Goal: Information Seeking & Learning: Learn about a topic

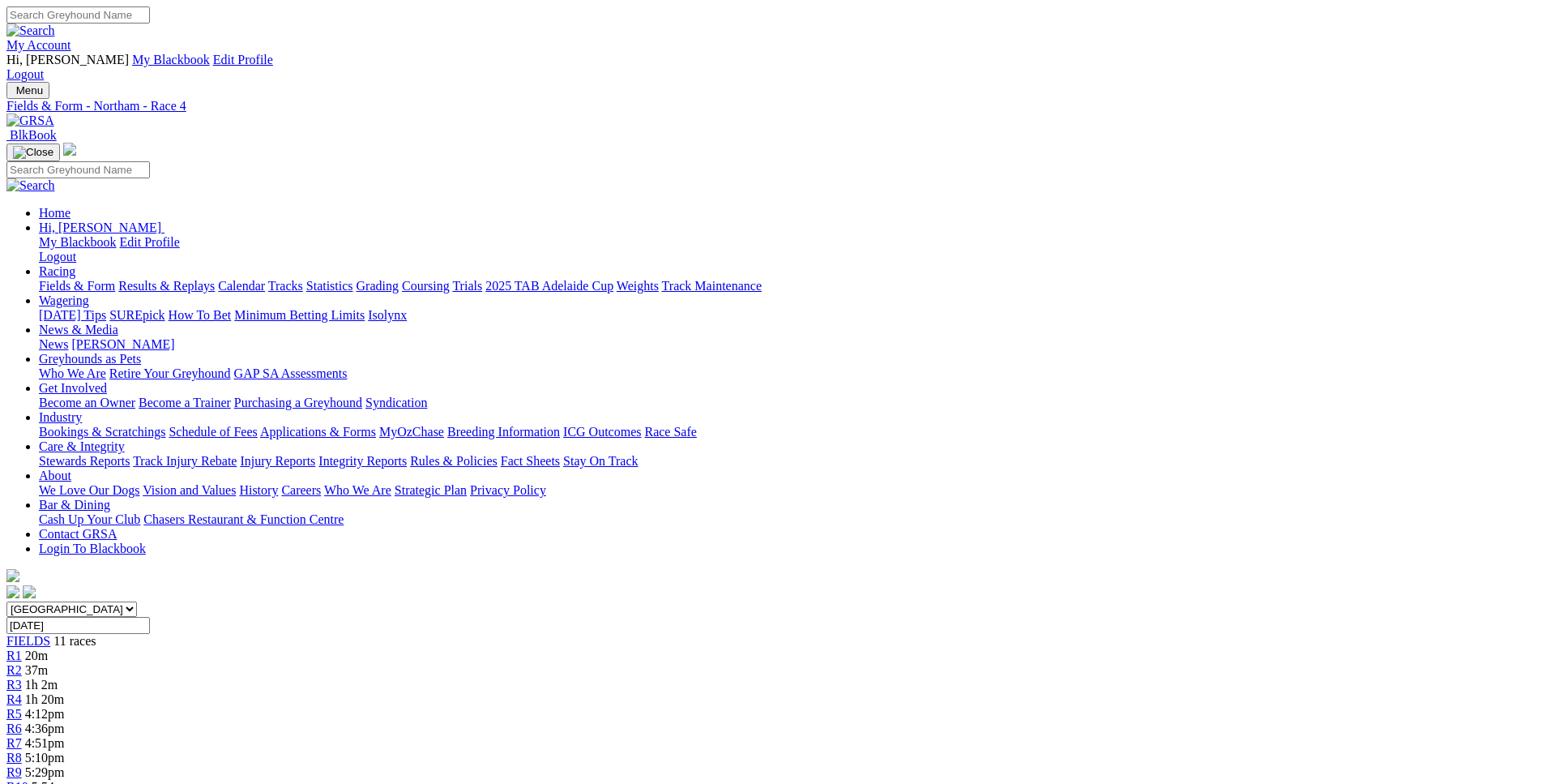
click at [115, 279] on link "Fields & Form" at bounding box center [77, 285] width 76 height 14
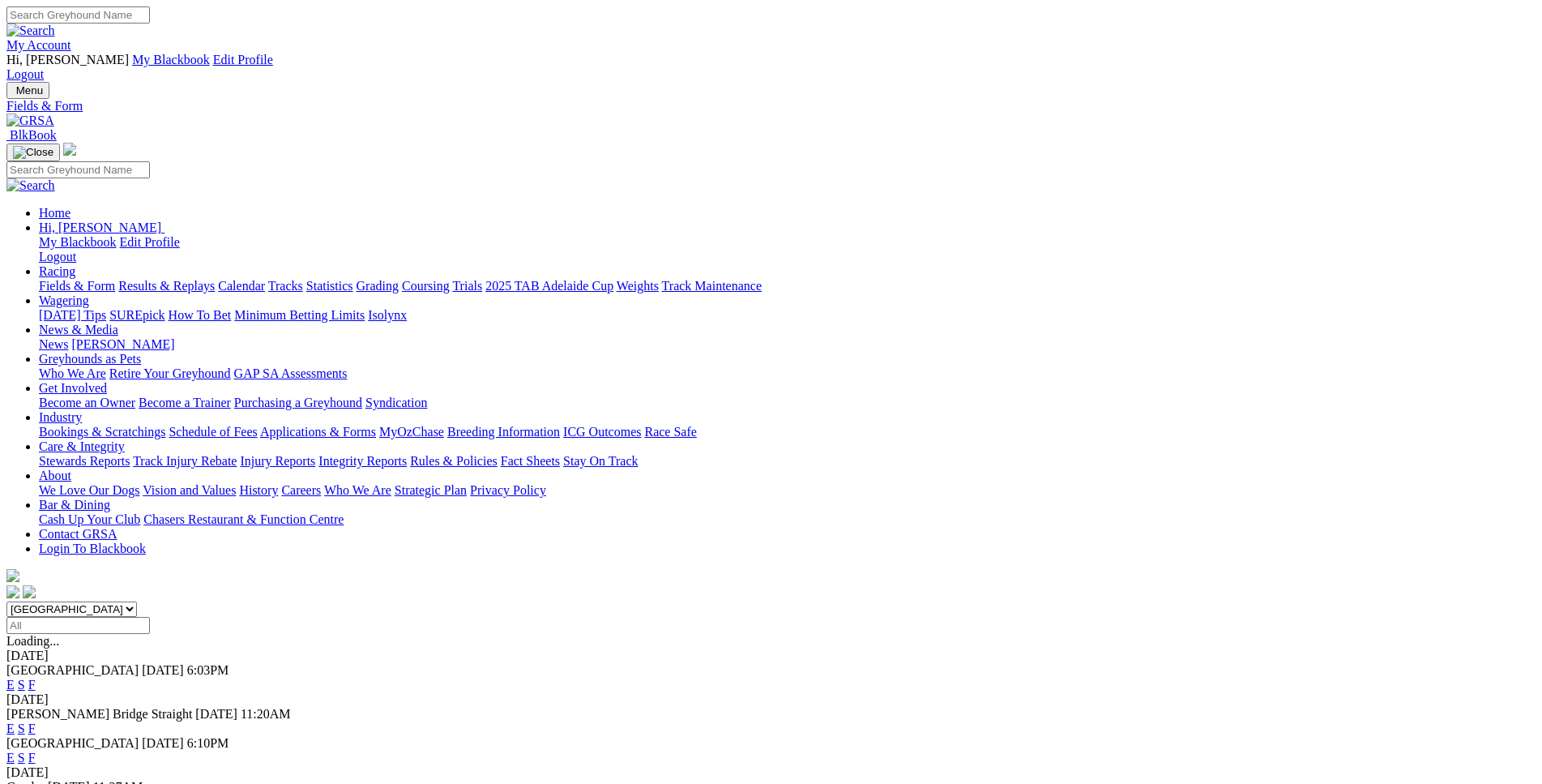
select select "WA"
click at [150, 617] on input "Select date" at bounding box center [78, 625] width 144 height 17
type input "Tuesday, 2 Sep 2025"
click at [14, 678] on link "E" at bounding box center [11, 685] width 8 height 14
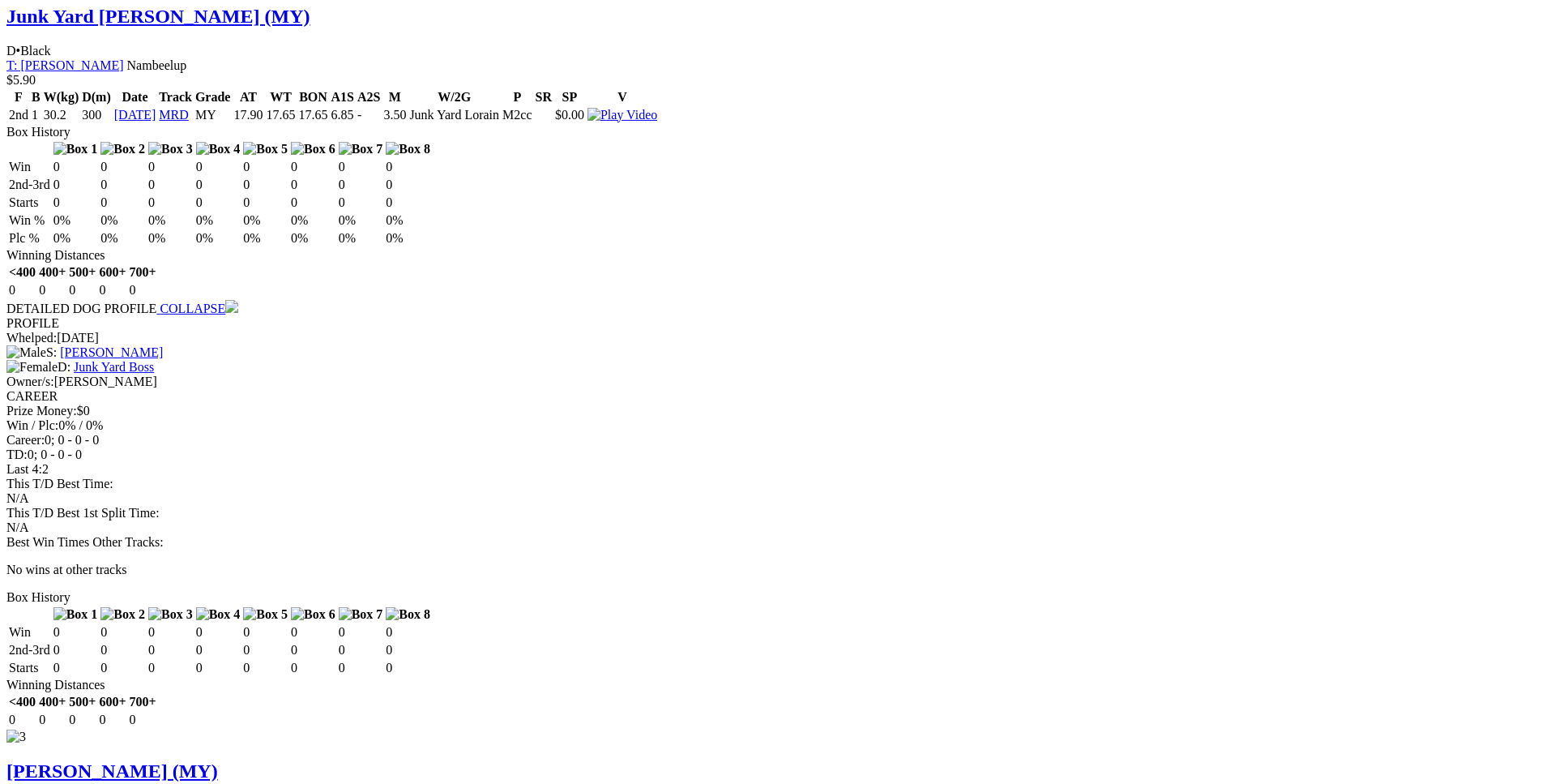
scroll to position [2727, 0]
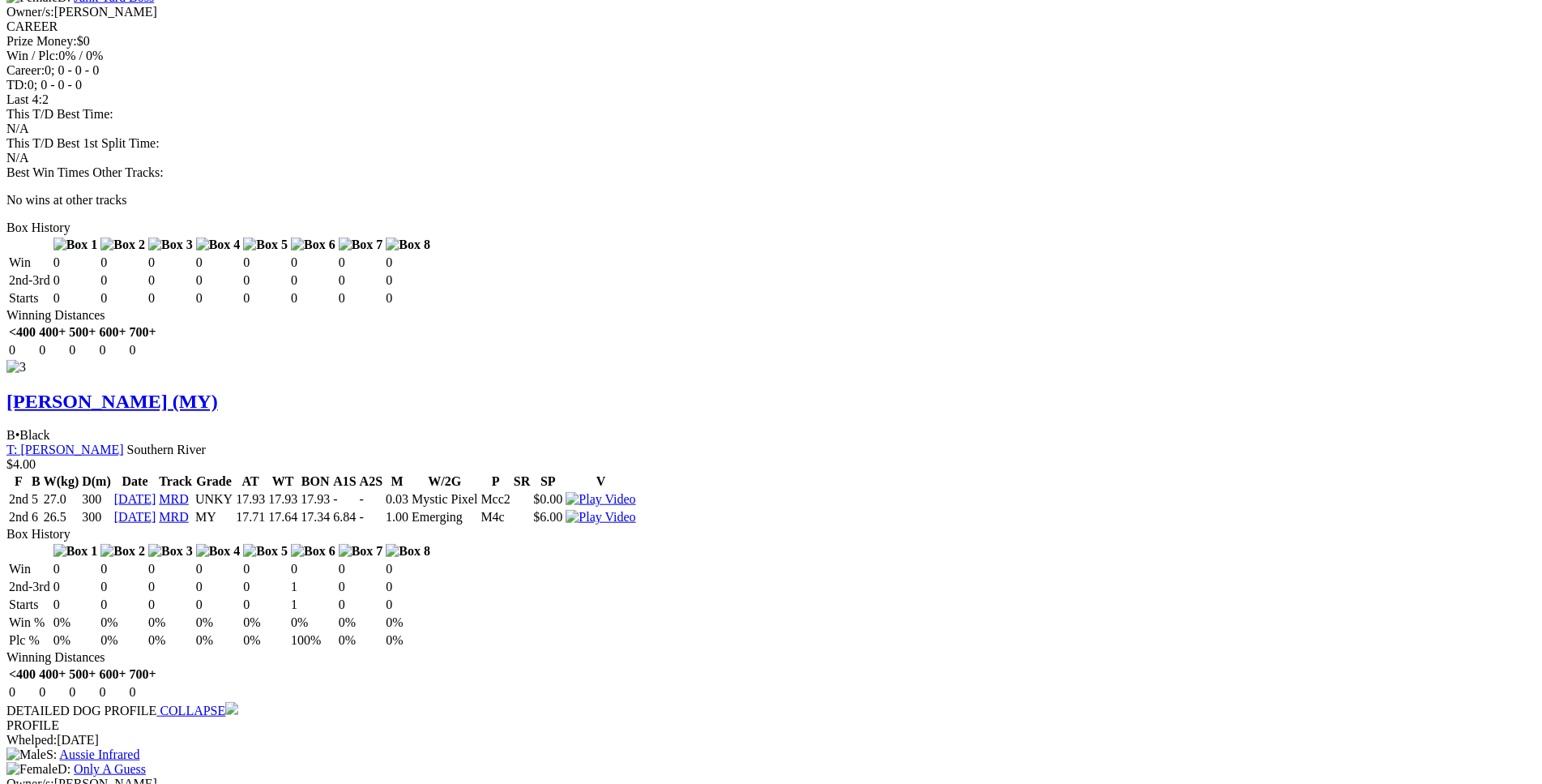
scroll to position [3036, 0]
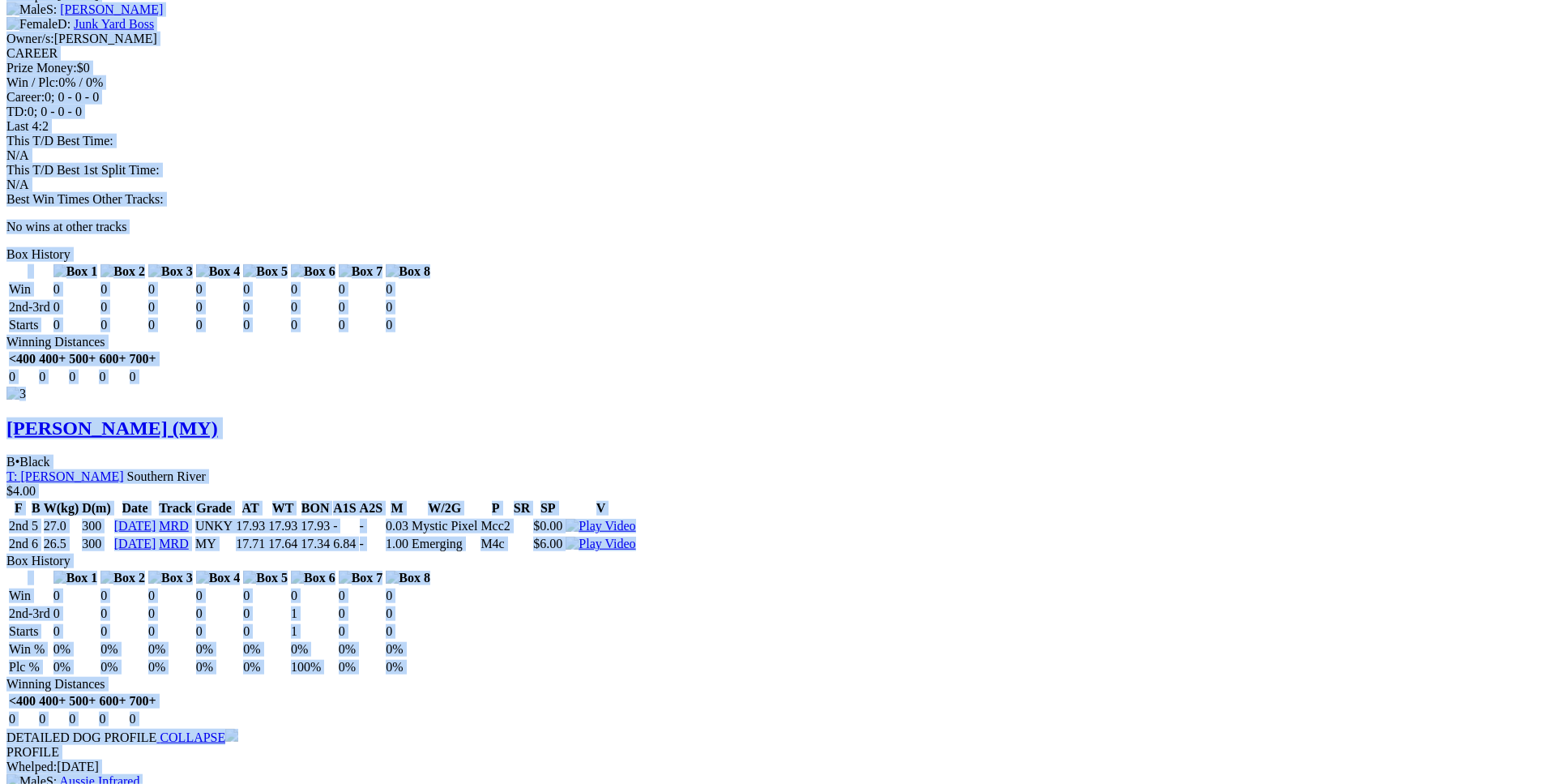
drag, startPoint x: 235, startPoint y: 81, endPoint x: 1285, endPoint y: 171, distance: 1053.9
copy div "Glowing Ember (MY) B • Black T: Enzo Crudeli Nambeelup $5.70 F B W(kg) D(m) Dat…"
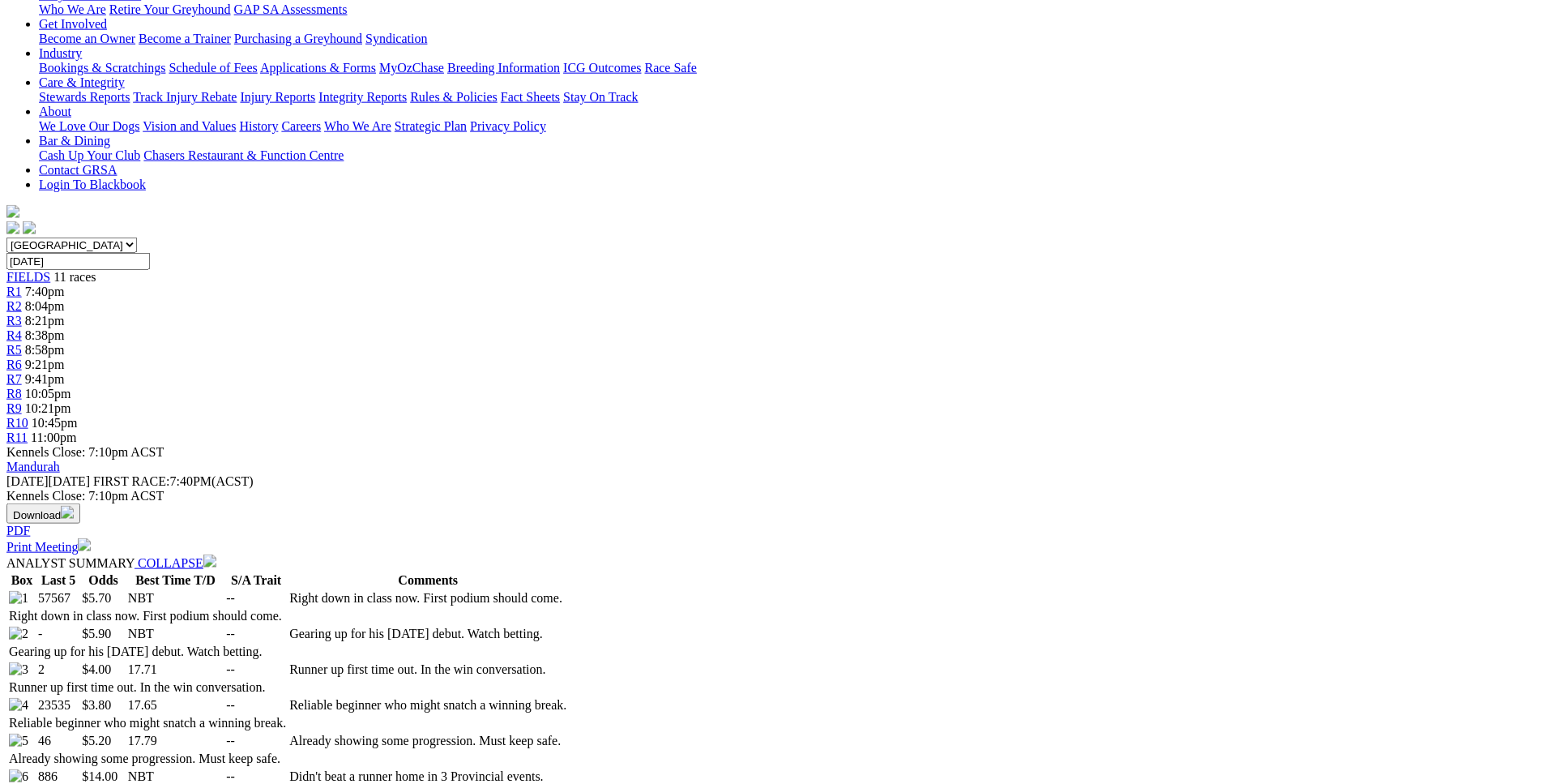
scroll to position [143, 0]
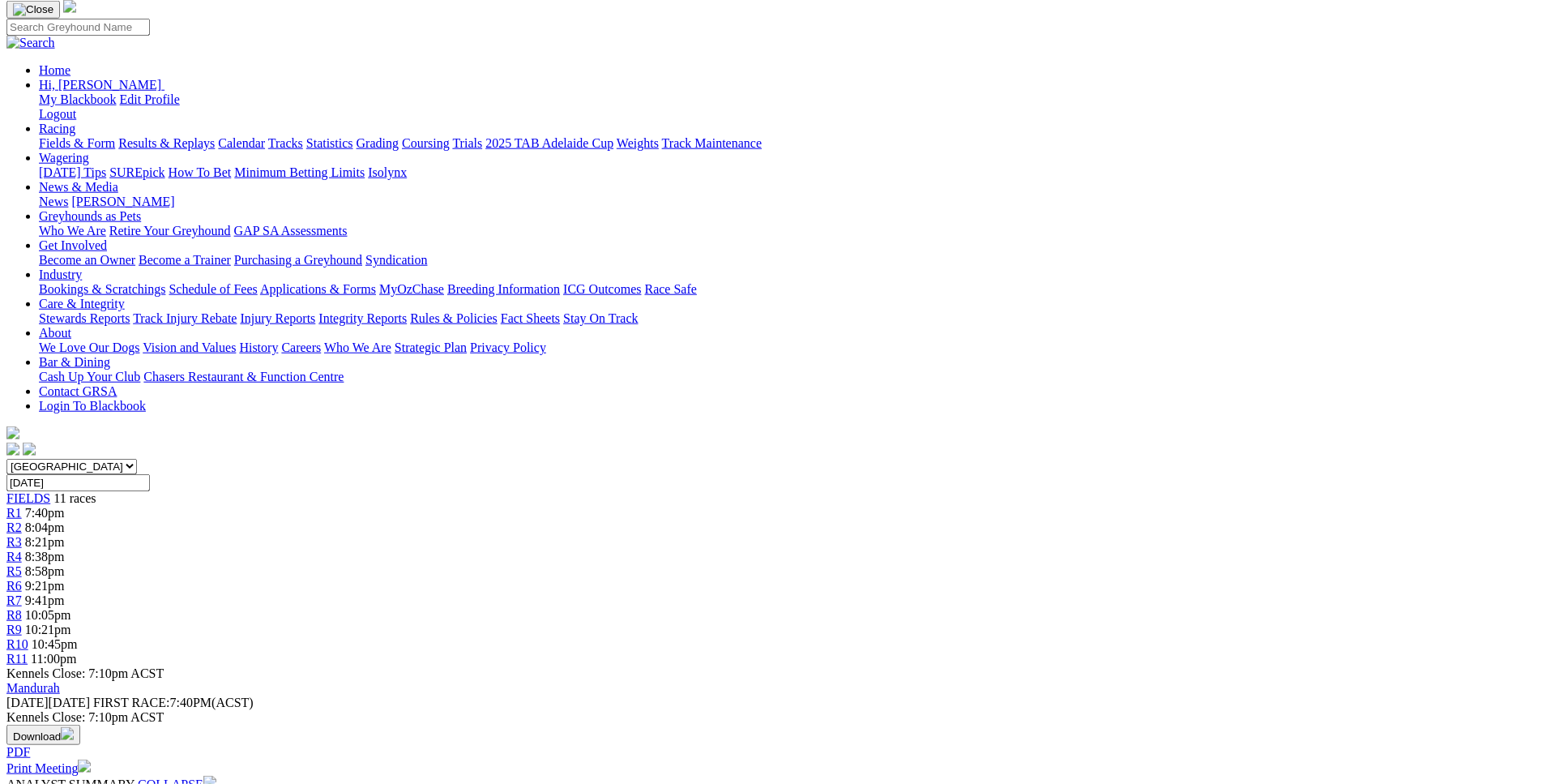
click at [494, 520] on div "R2 8:04pm" at bounding box center [771, 527] width 1529 height 14
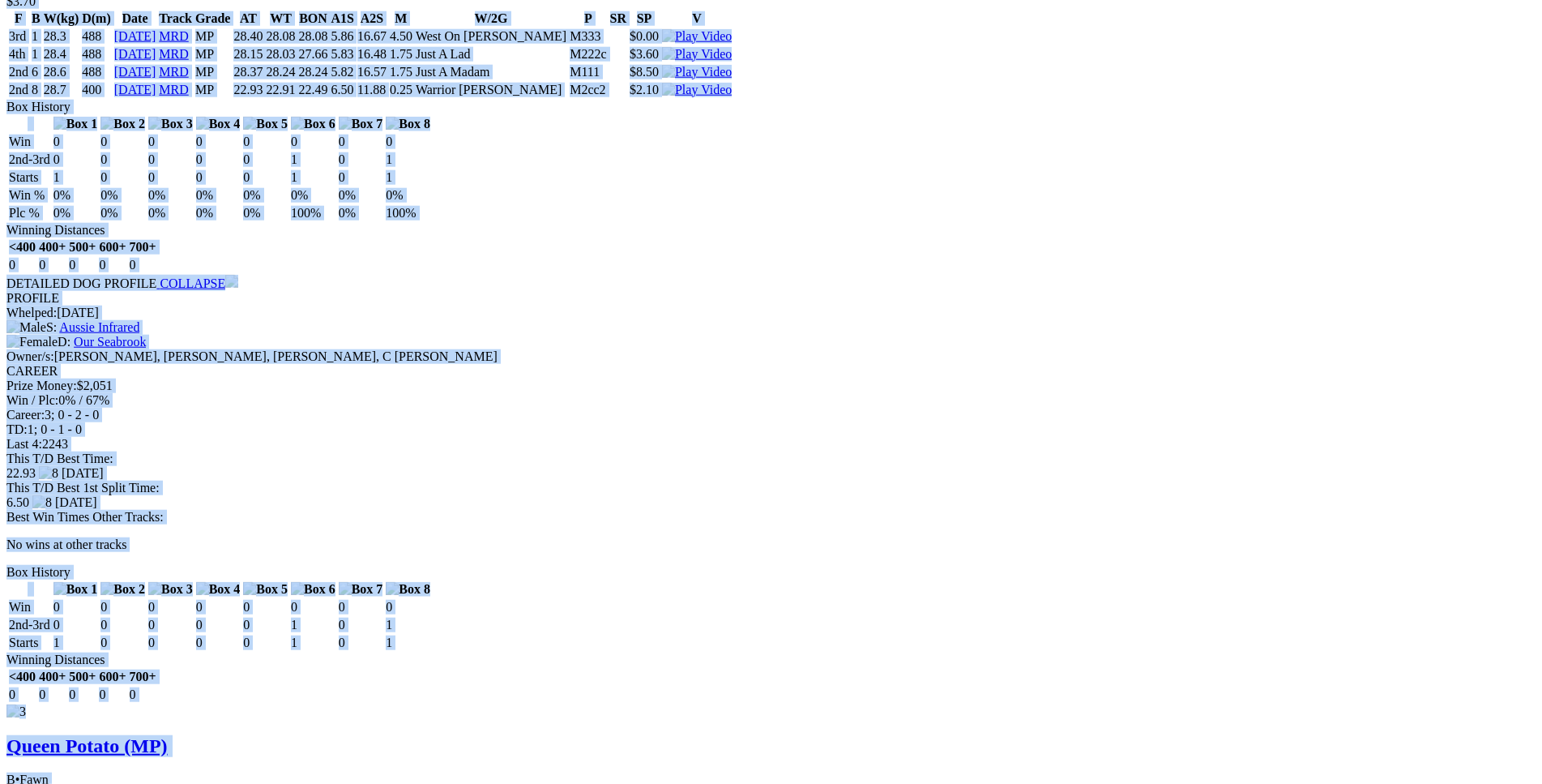
scroll to position [2563, 0]
drag, startPoint x: 234, startPoint y: 178, endPoint x: 1293, endPoint y: 643, distance: 1156.6
copy div "Manx Magic (MP) D • Black T: Christopher Halse $2.90 F B W(kg) D(m) Date Track …"
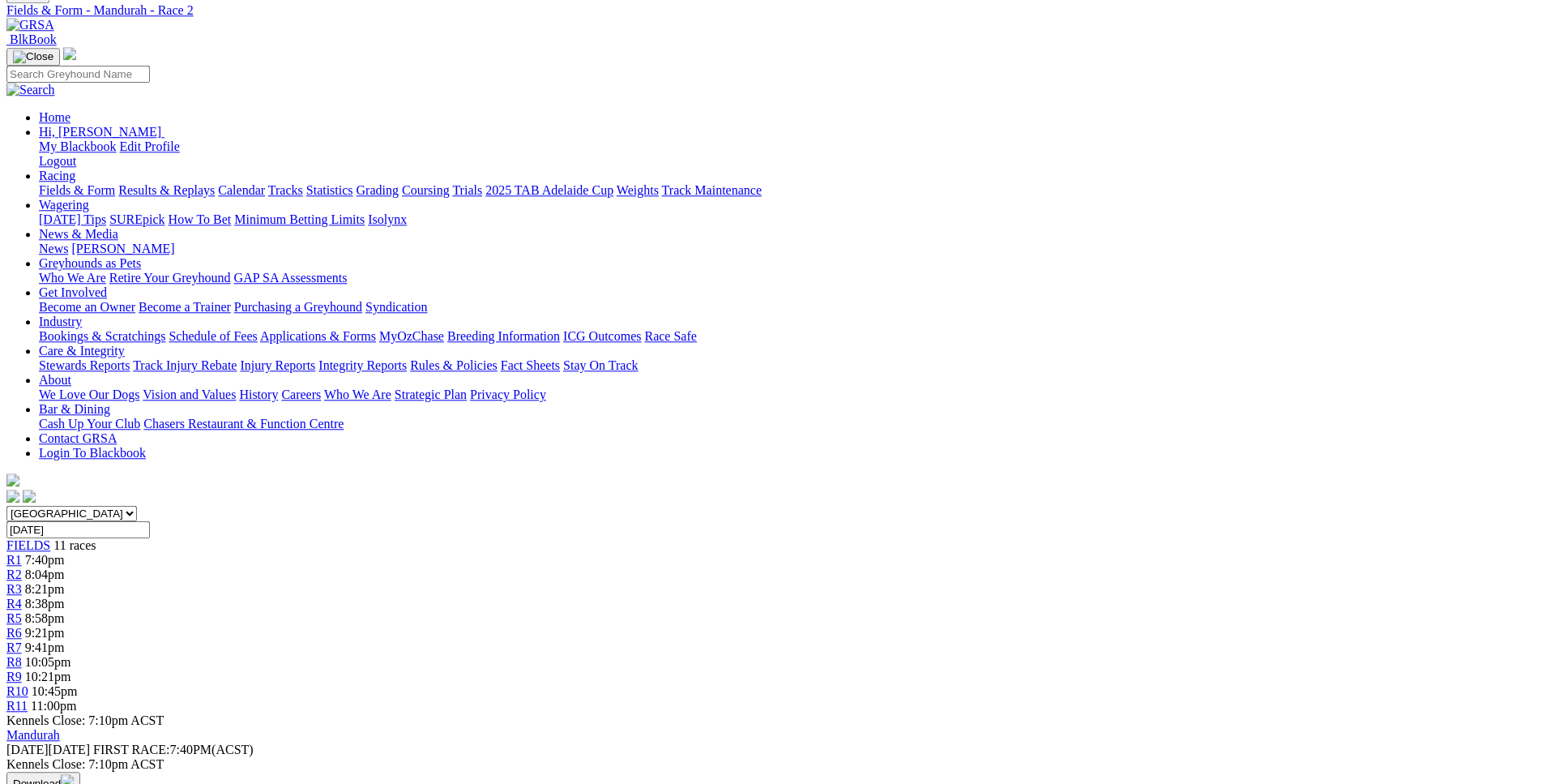
scroll to position [0, 0]
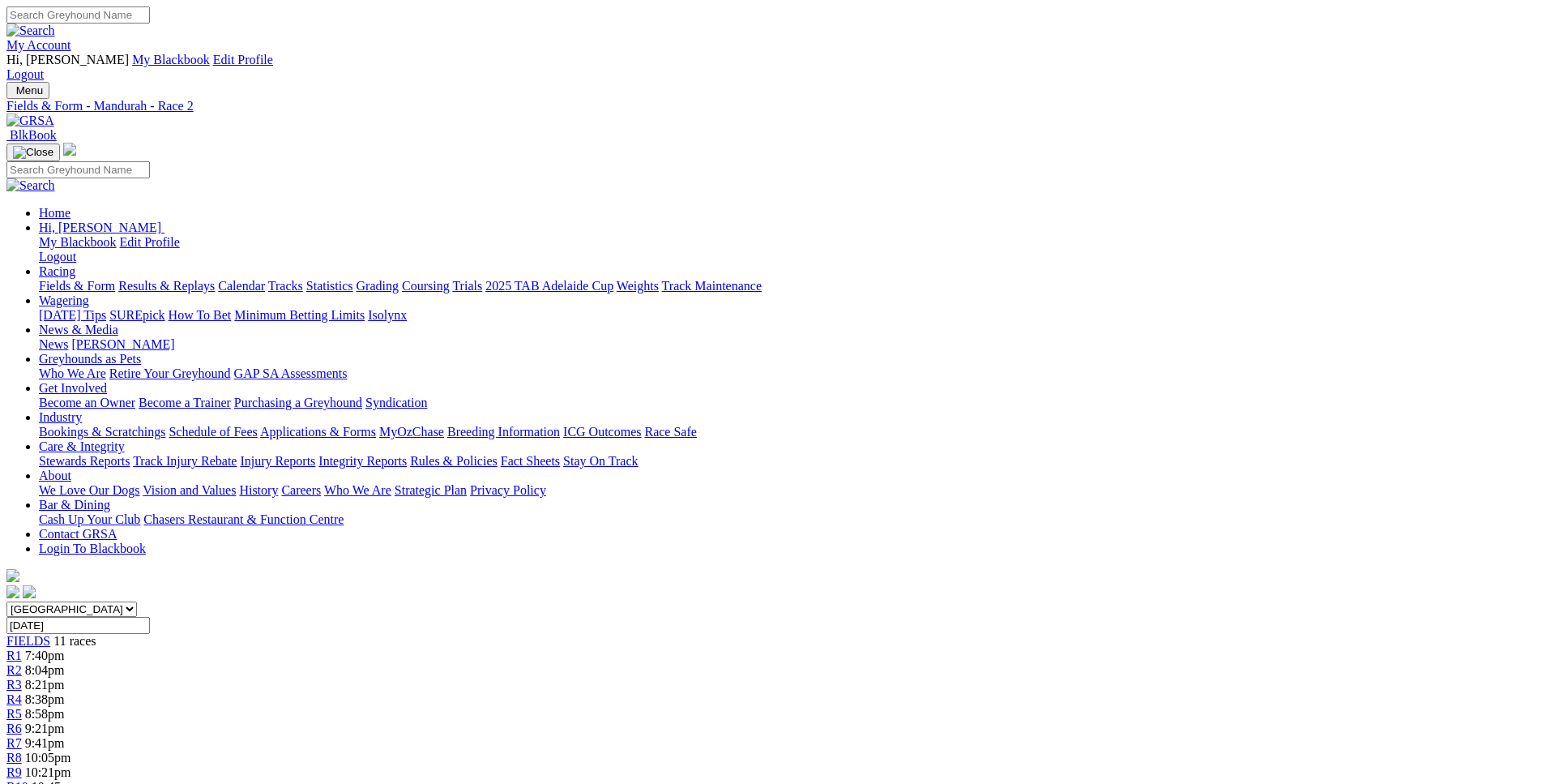
click at [22, 678] on span "R3" at bounding box center [14, 685] width 15 height 14
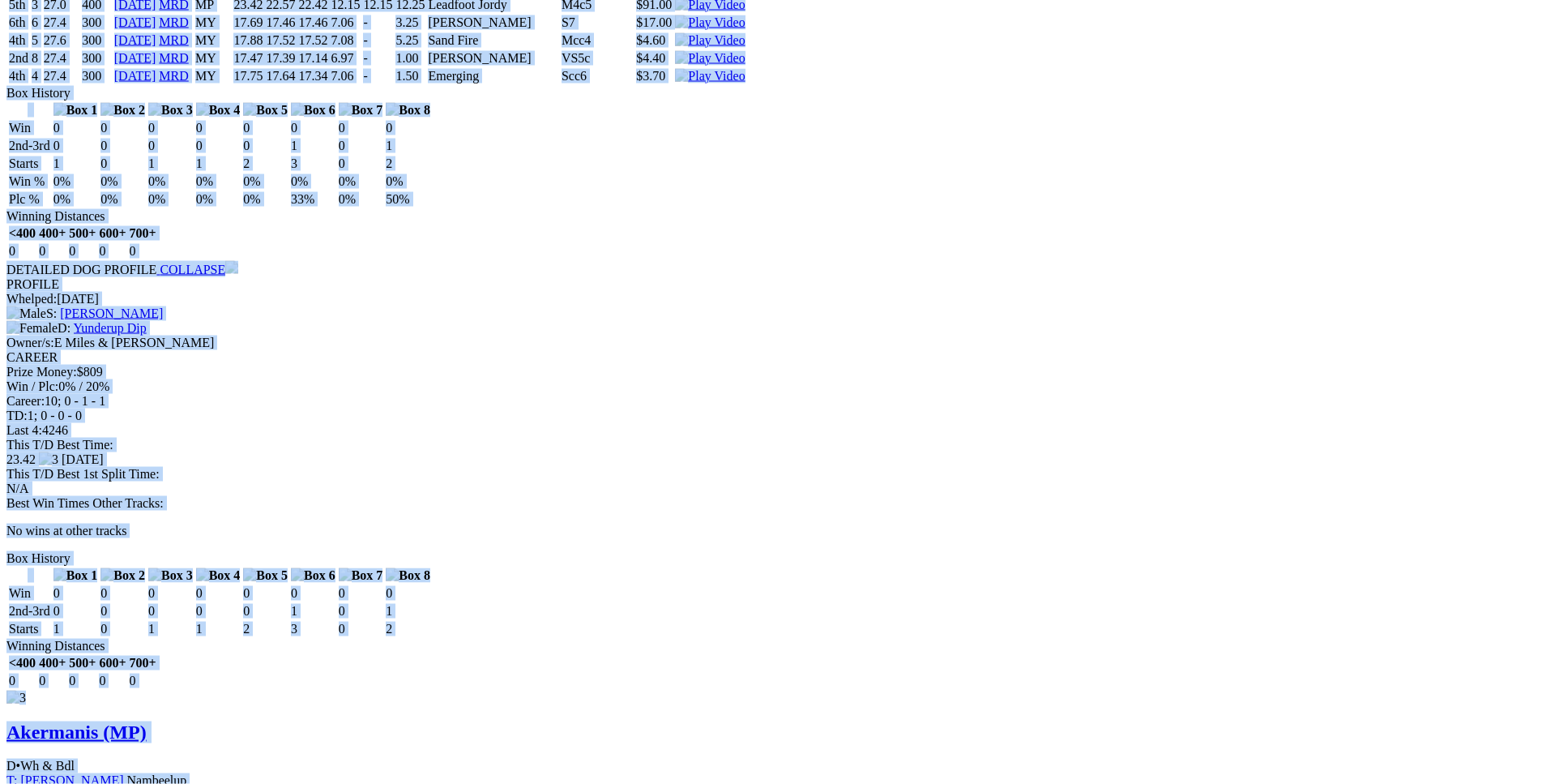
scroll to position [2726, 0]
drag, startPoint x: 233, startPoint y: 345, endPoint x: 1285, endPoint y: 506, distance: 1064.2
copy div "Tycoon Zulu (MP) D • Blue T: Ben Maclean Southern River $5.00 F B W(kg) D(m) Da…"
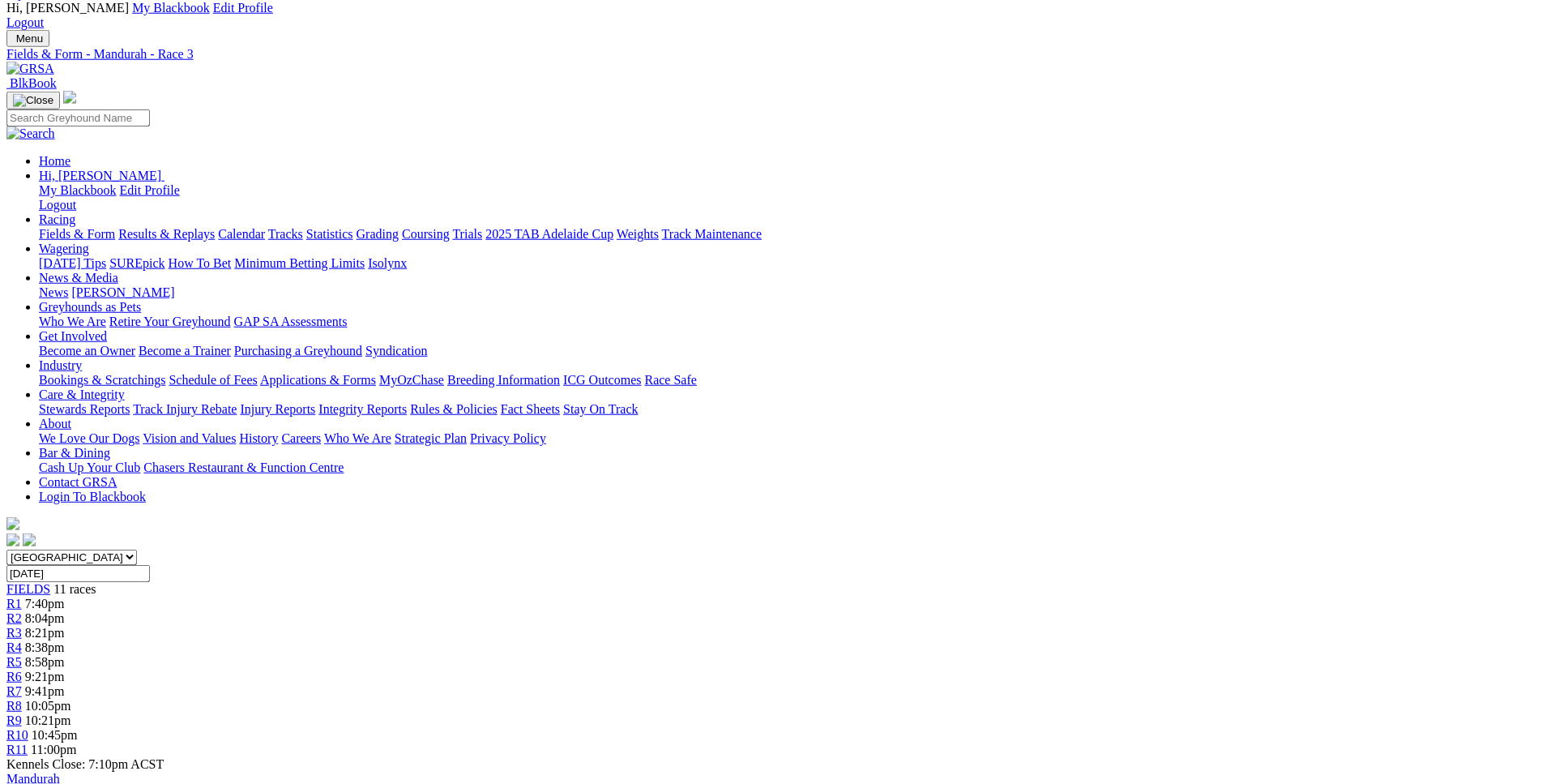
scroll to position [0, 0]
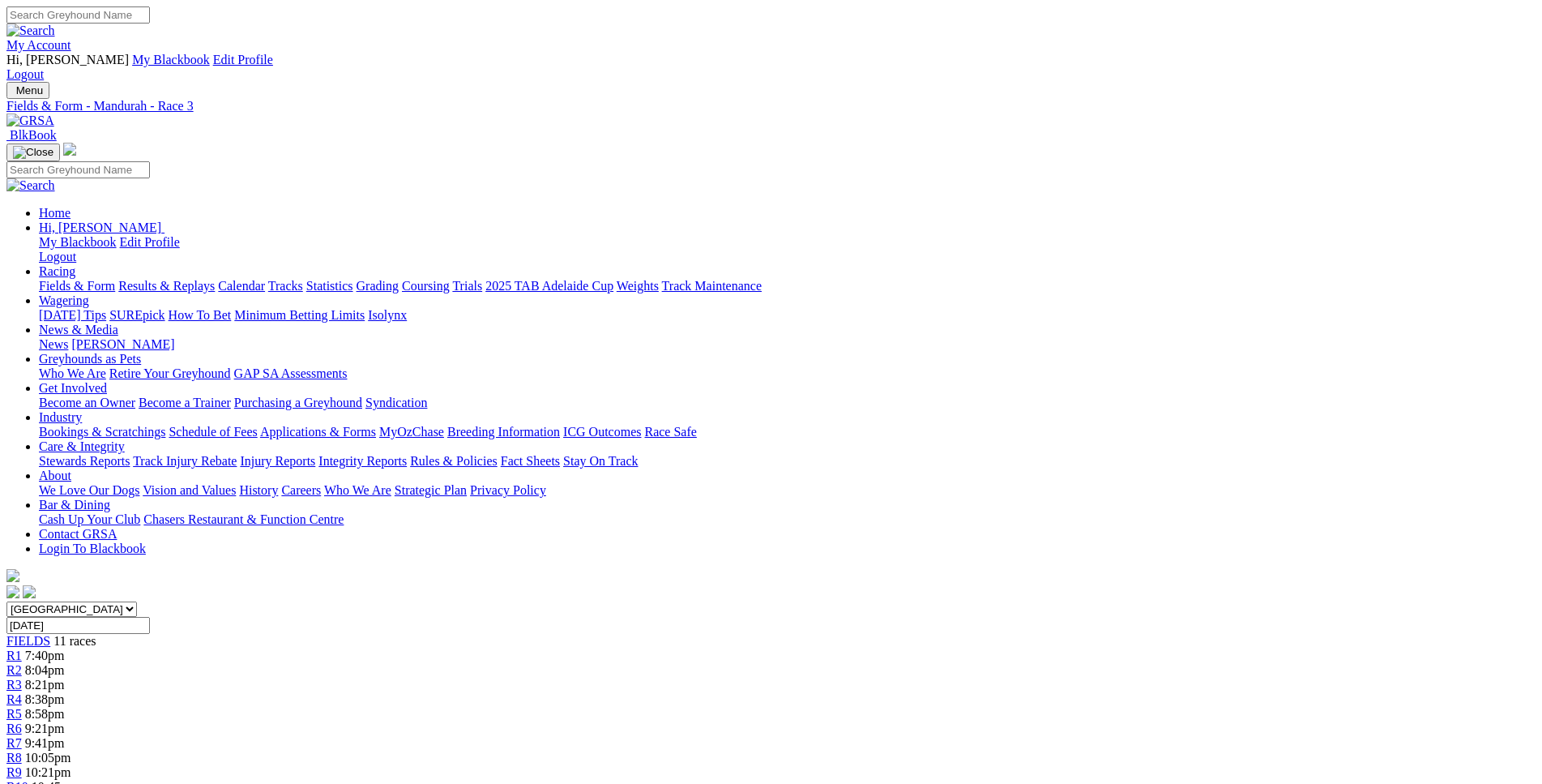
click at [637, 692] on div "R4 8:38pm" at bounding box center [771, 699] width 1529 height 14
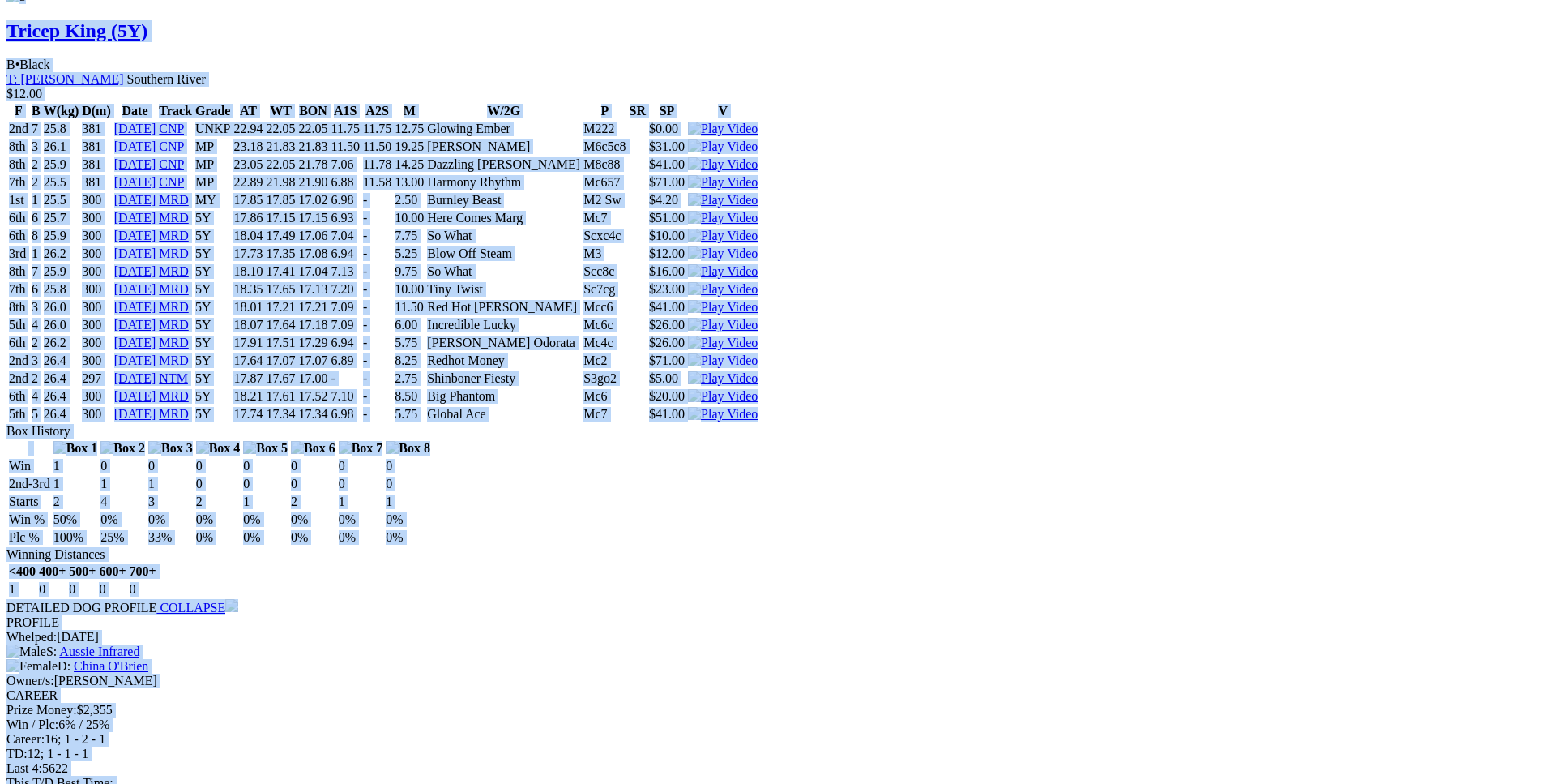
scroll to position [3636, 0]
drag, startPoint x: 238, startPoint y: 83, endPoint x: 1311, endPoint y: 599, distance: 1190.6
copy div "Viola Odorata (5Y) B • Wht & Fwn T: Enzo Crudeli Nambeelup $3.00 F B W(kg) D(m)…"
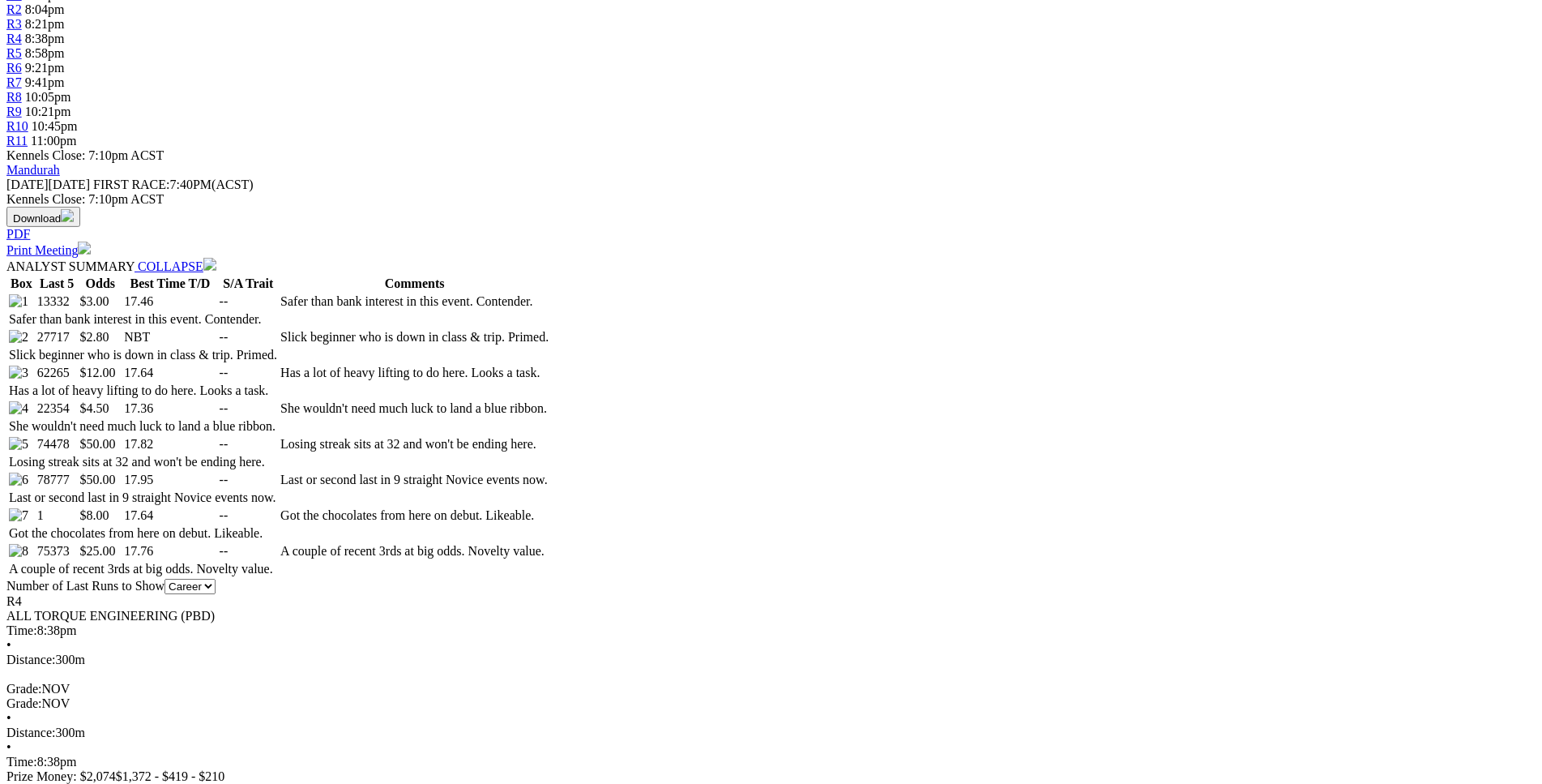
scroll to position [0, 0]
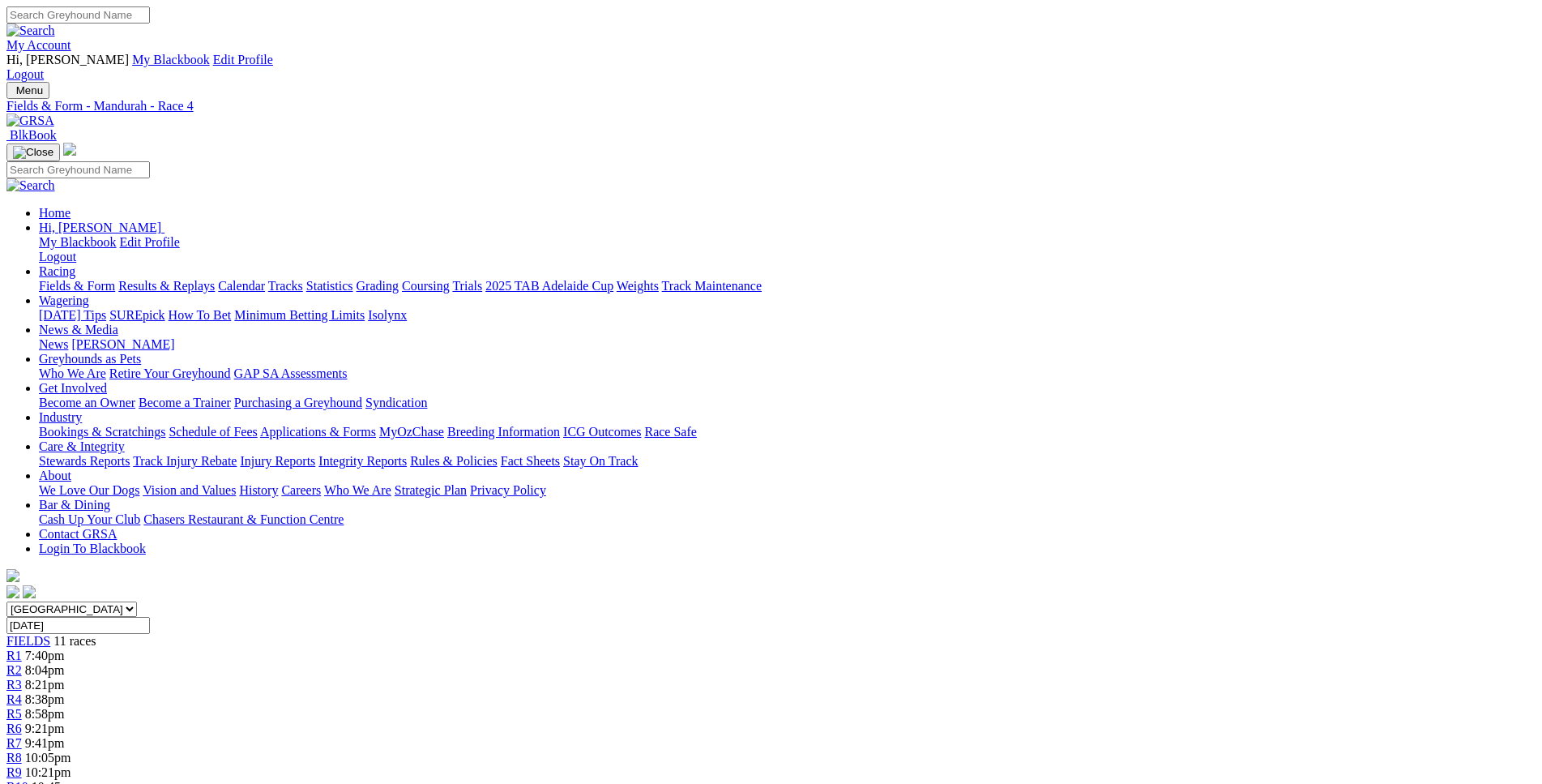
click at [22, 707] on span "R5" at bounding box center [14, 713] width 15 height 14
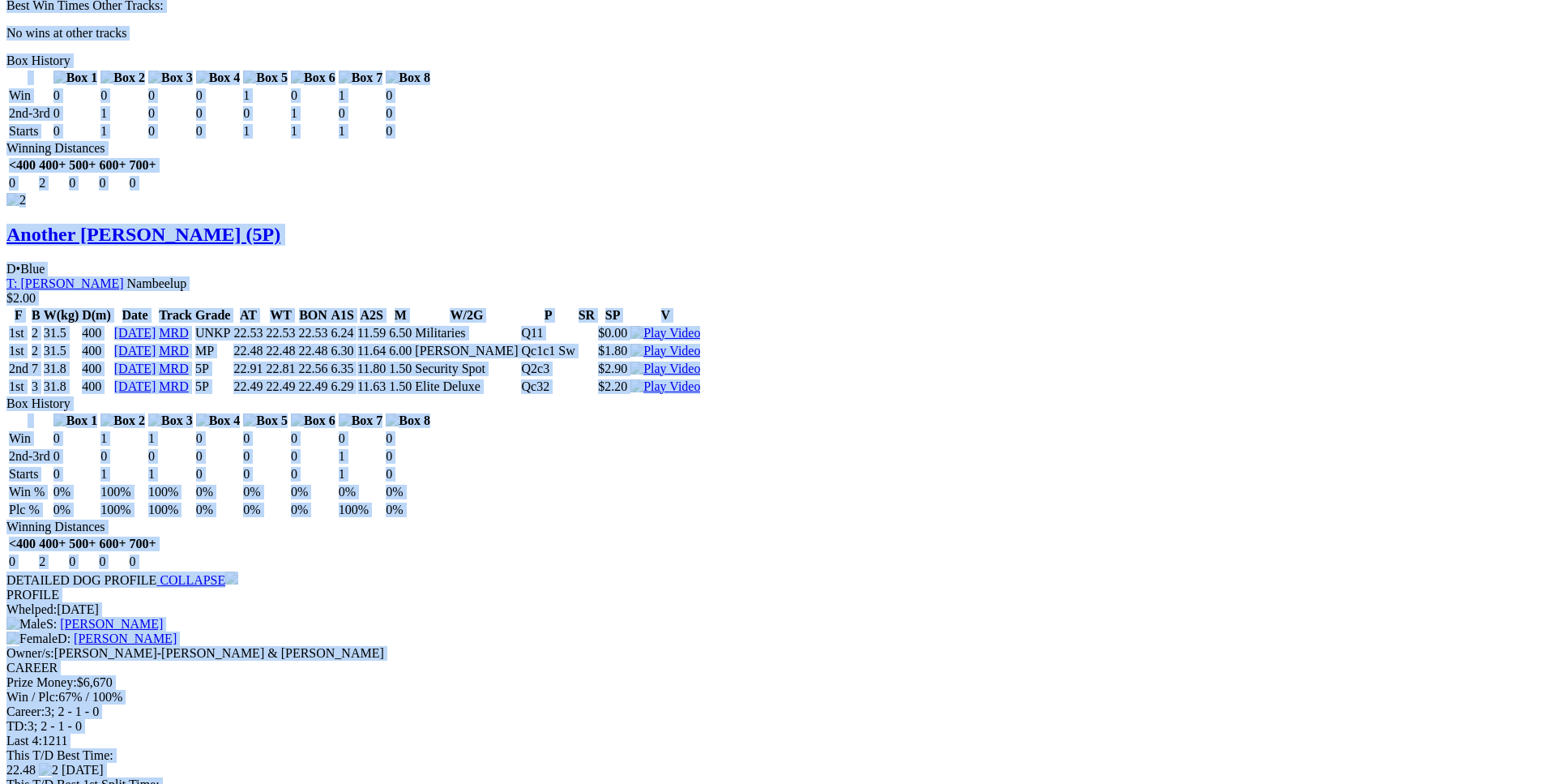
scroll to position [2232, 0]
drag, startPoint x: 236, startPoint y: 189, endPoint x: 1296, endPoint y: 352, distance: 1072.5
copy div "Elite Deluxe (5P) B • Blue Fwn T: [PERSON_NAME] $2.10 F B W(kg) D(m) Date Track…"
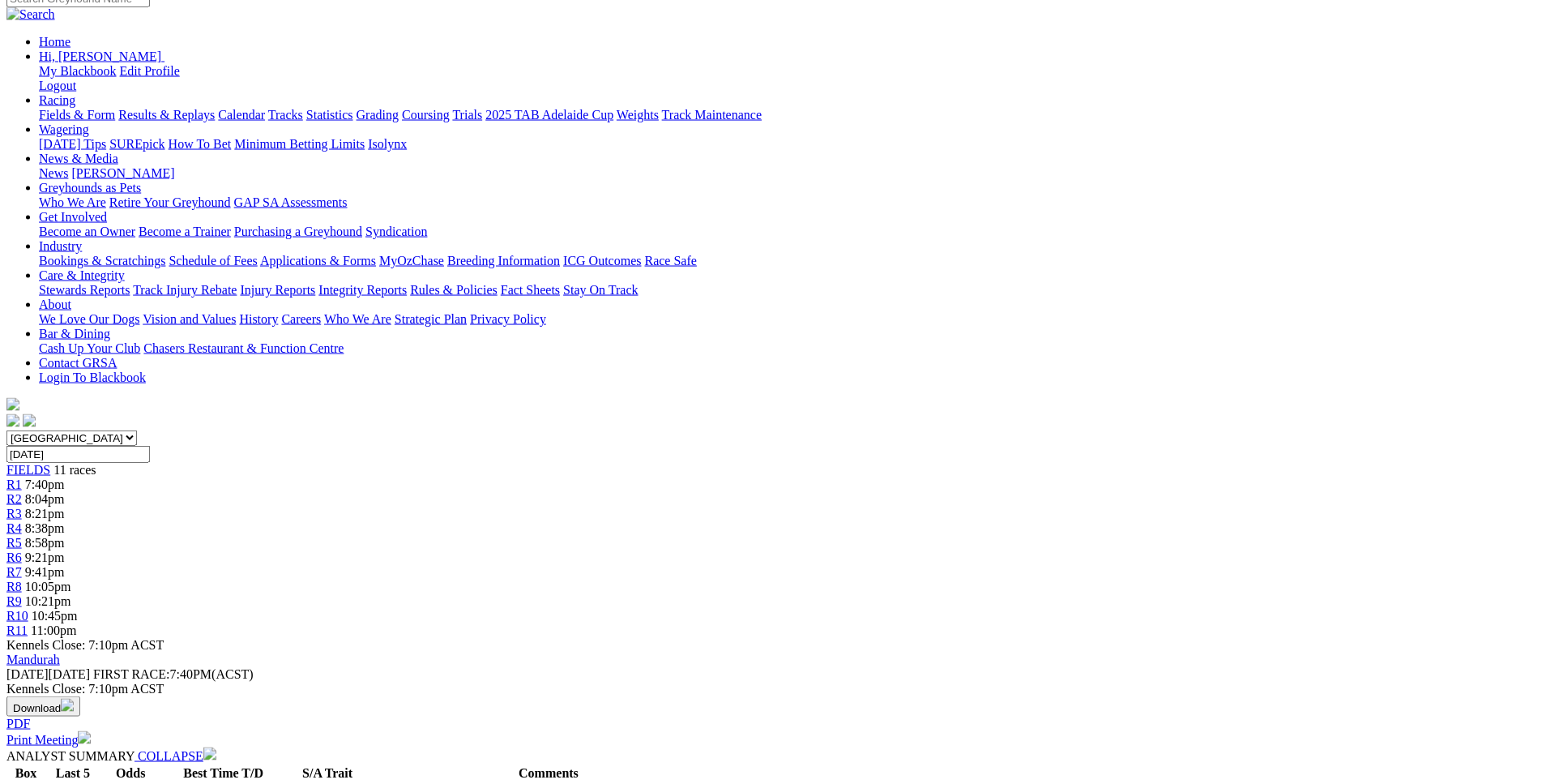
scroll to position [0, 0]
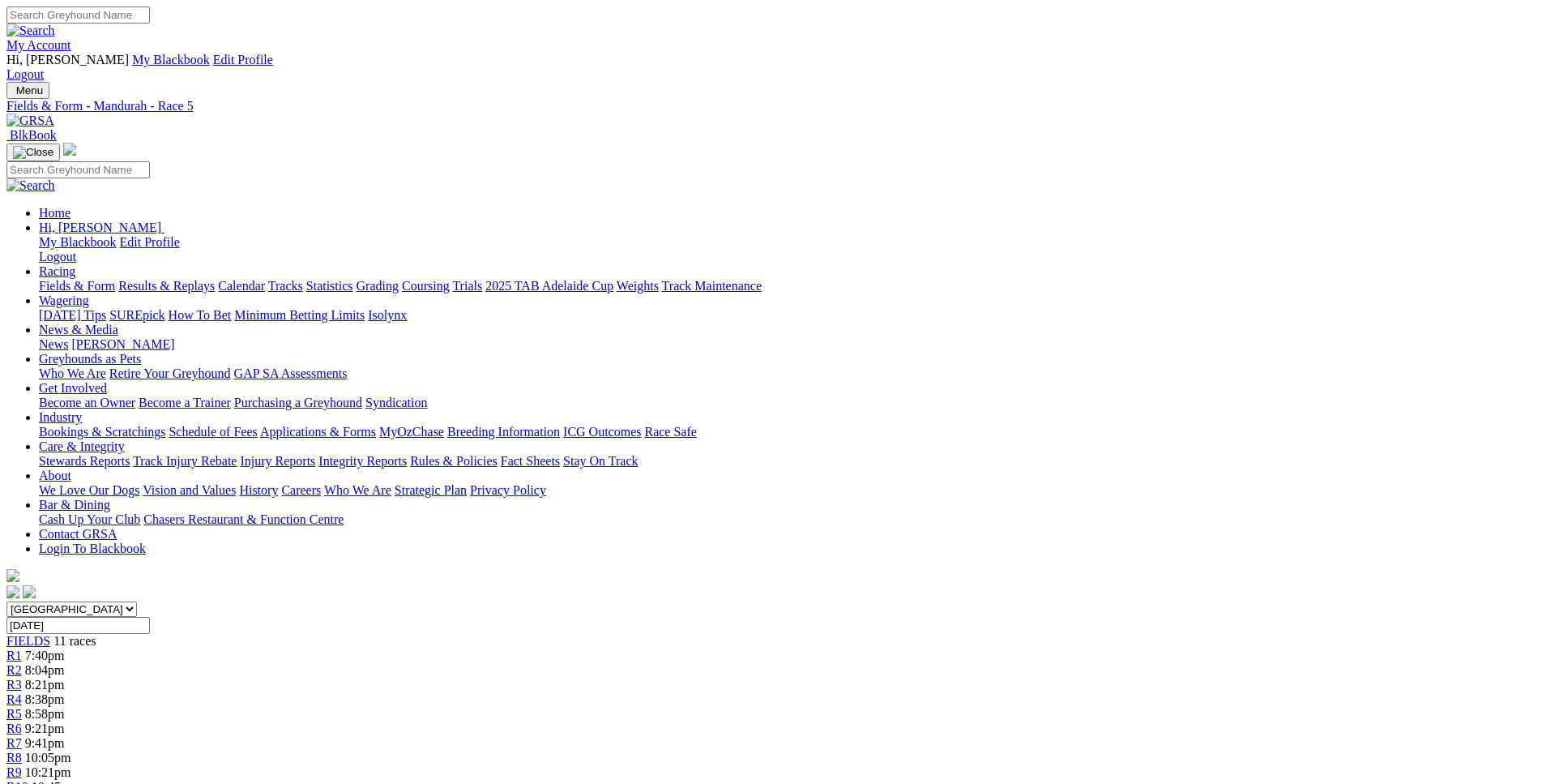
click at [65, 721] on span "9:21pm" at bounding box center [45, 728] width 40 height 14
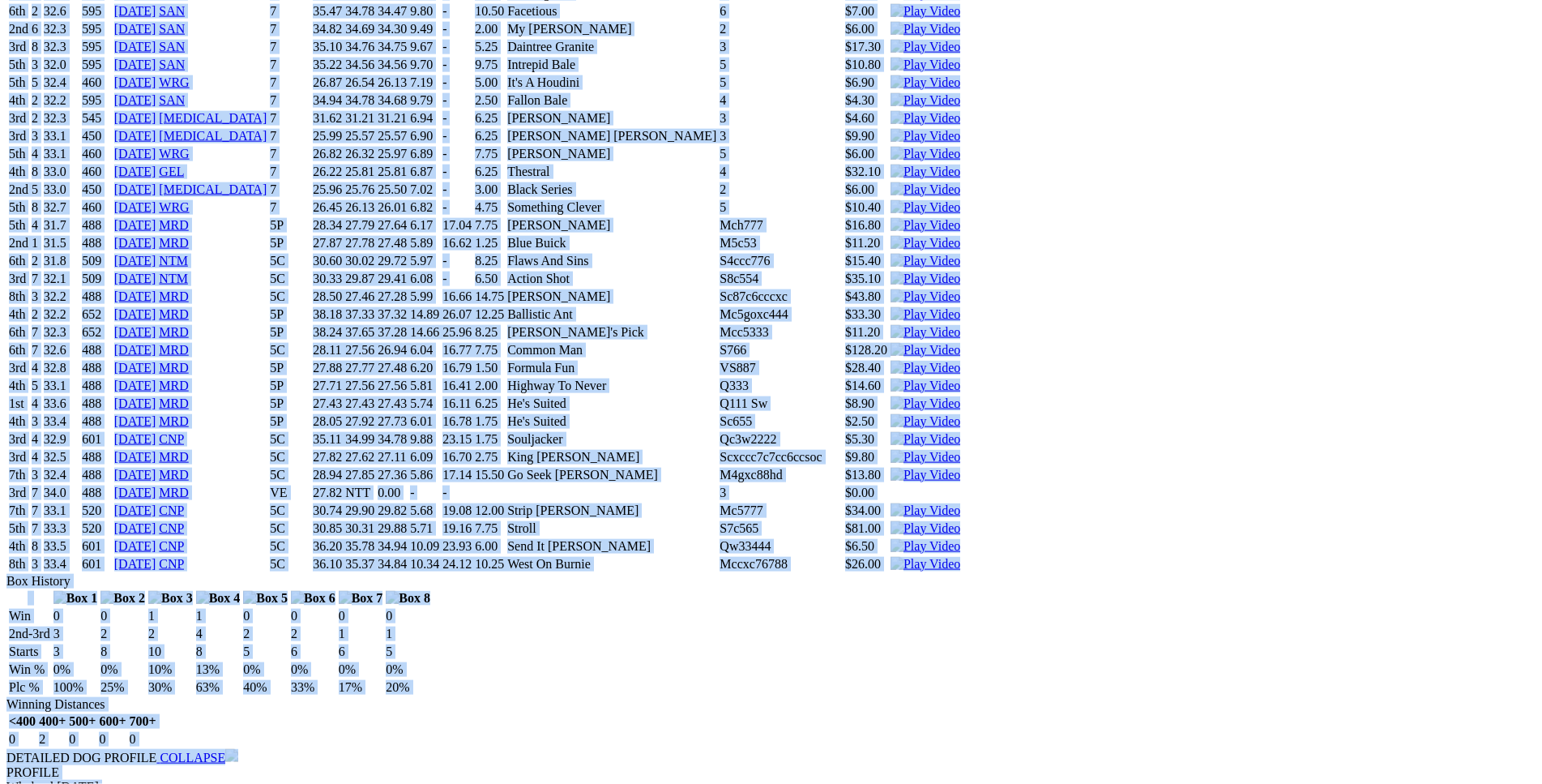
scroll to position [3223, 0]
drag, startPoint x: 234, startPoint y: 176, endPoint x: 1302, endPoint y: 498, distance: 1115.5
copy div "Zipping Seattle (5P) B • Red Fwn T: John Graham Karnup $5.60 F B W(kg) D(m) Dat…"
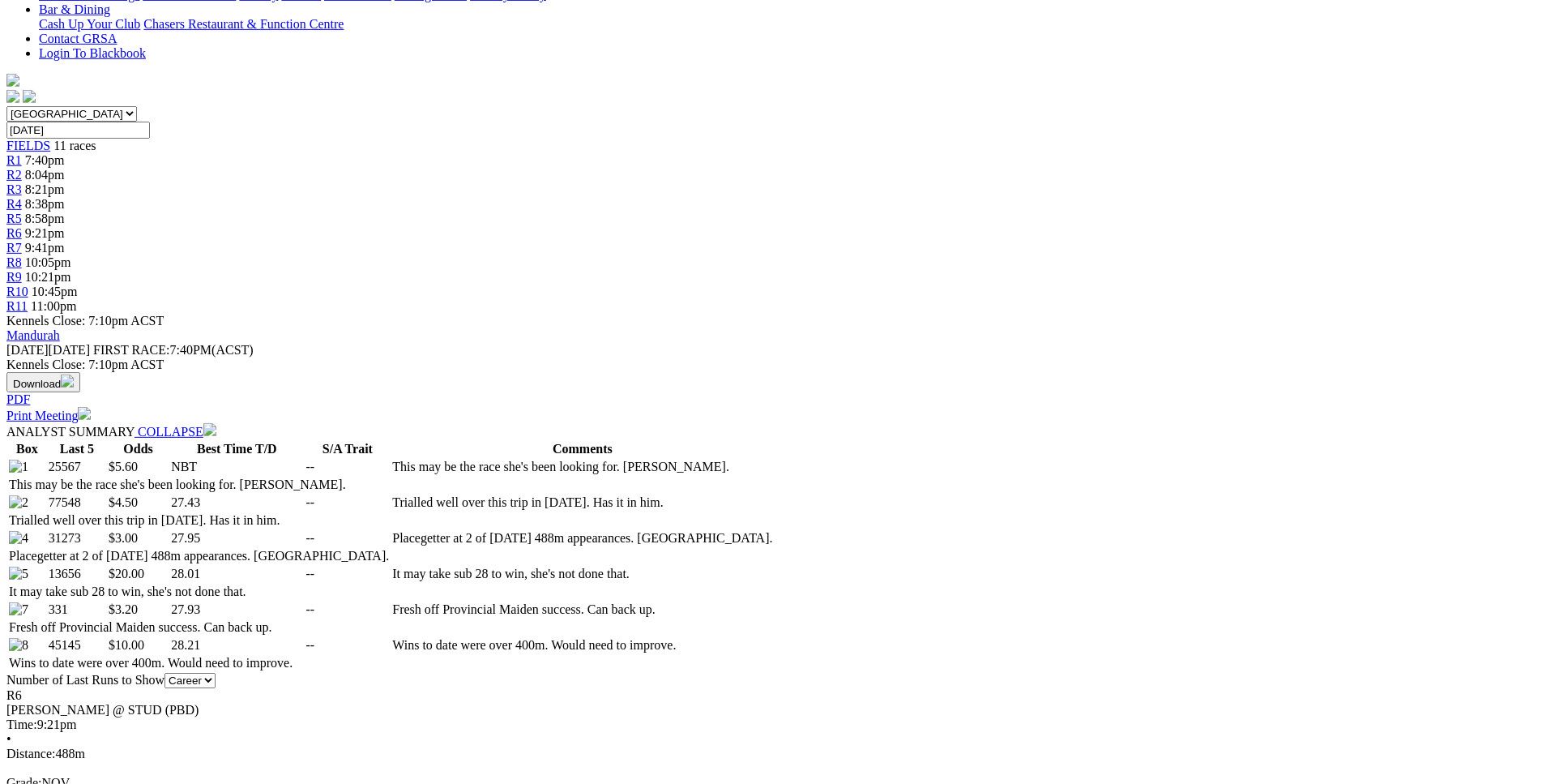
scroll to position [165, 0]
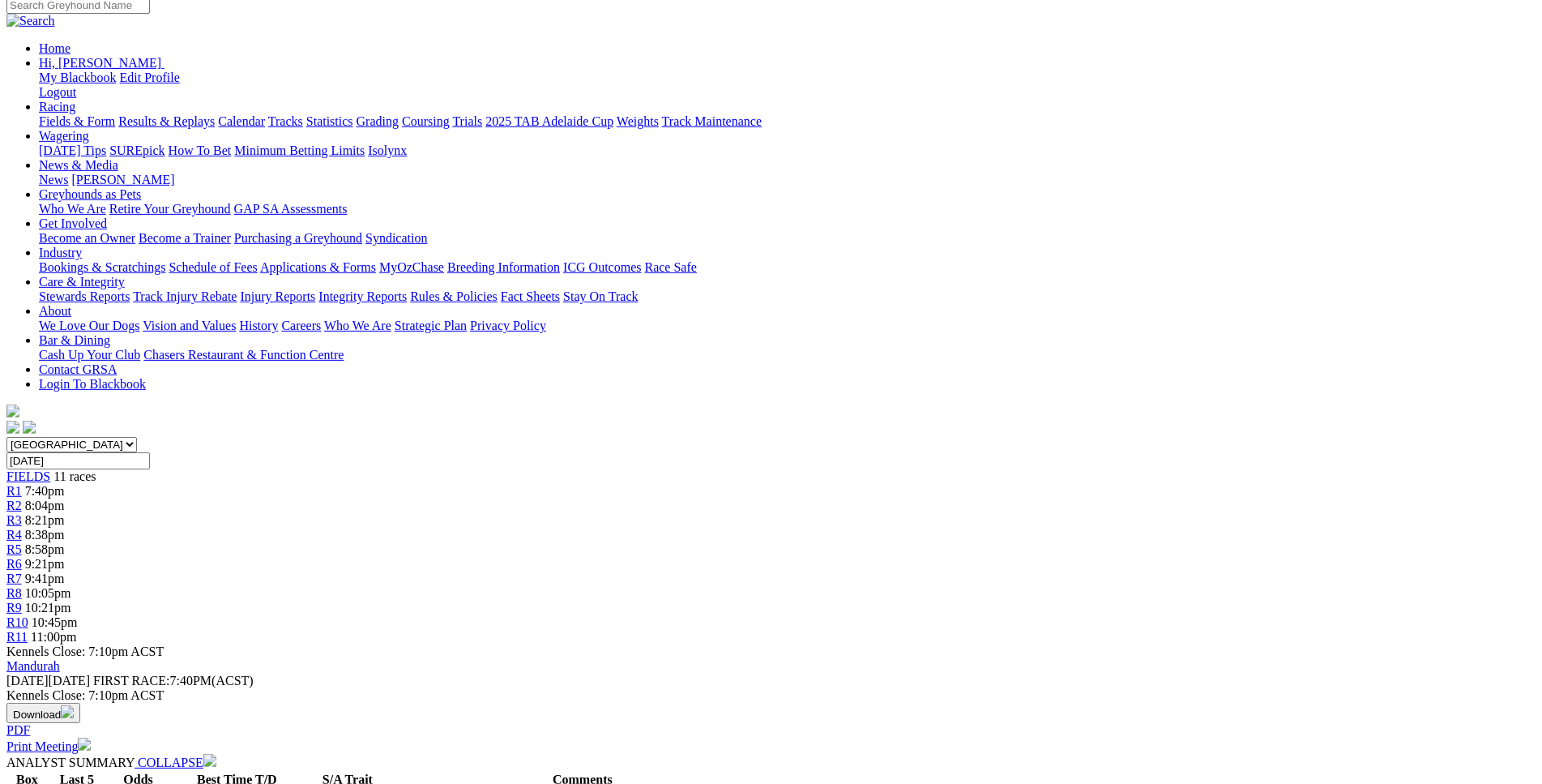
click at [65, 572] on span "9:41pm" at bounding box center [45, 578] width 40 height 14
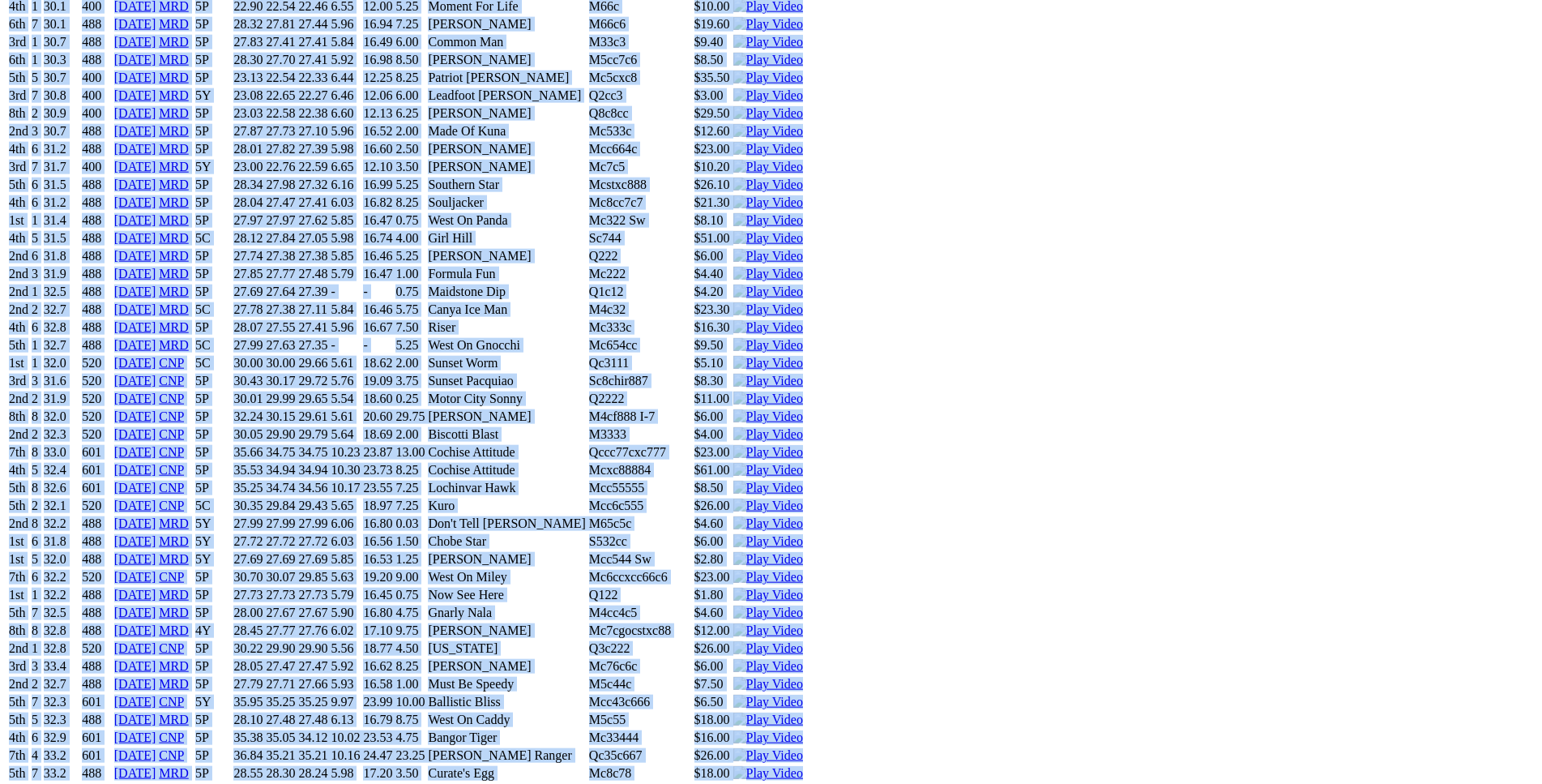
scroll to position [6731, 0]
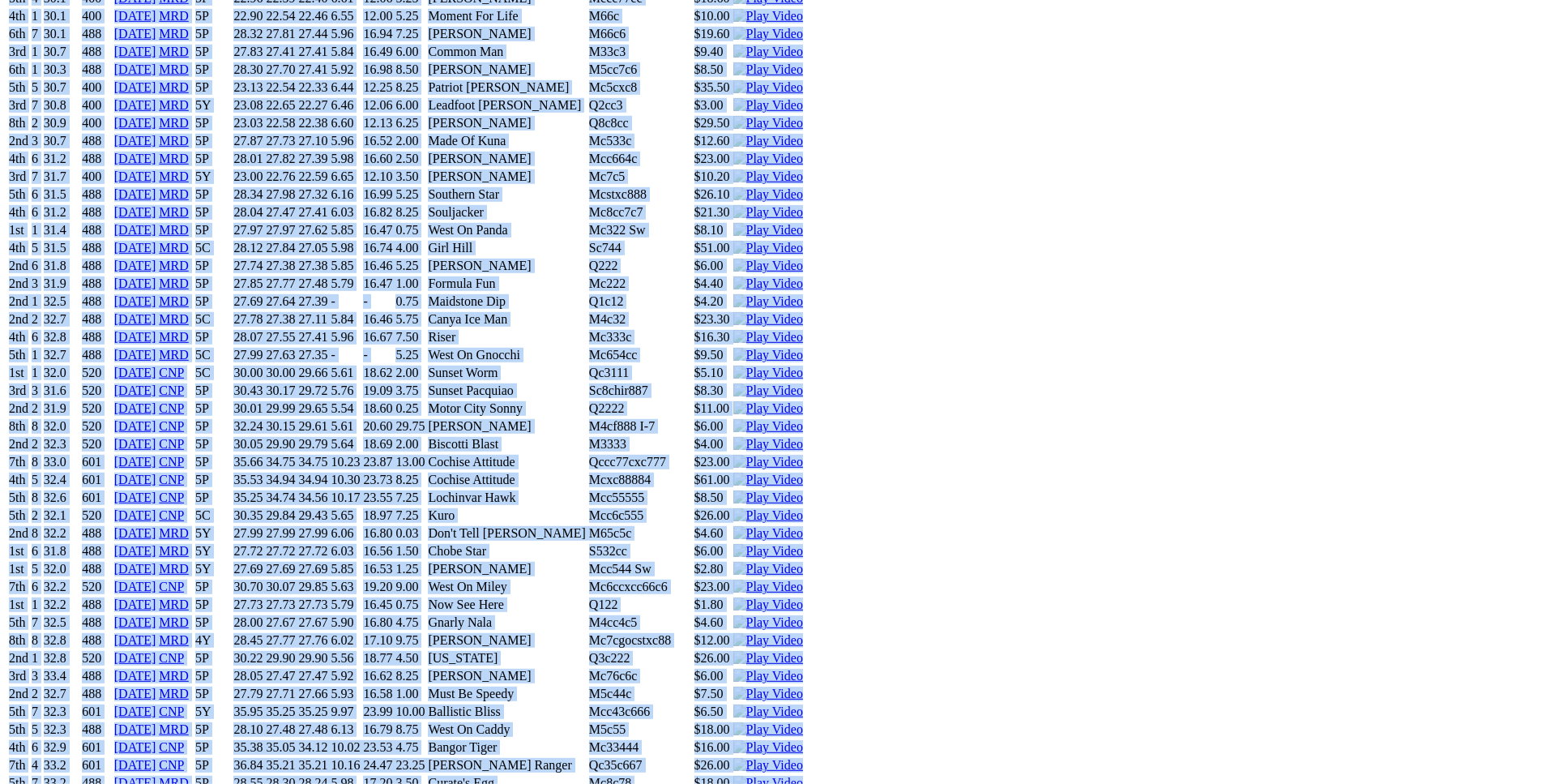
drag, startPoint x: 240, startPoint y: 207, endPoint x: 1295, endPoint y: 685, distance: 1158.2
copy div "Mr. Taylor (5P) D • Black T: Ben Maclean Southern River $3.50 F B W(kg) D(m) Da…"
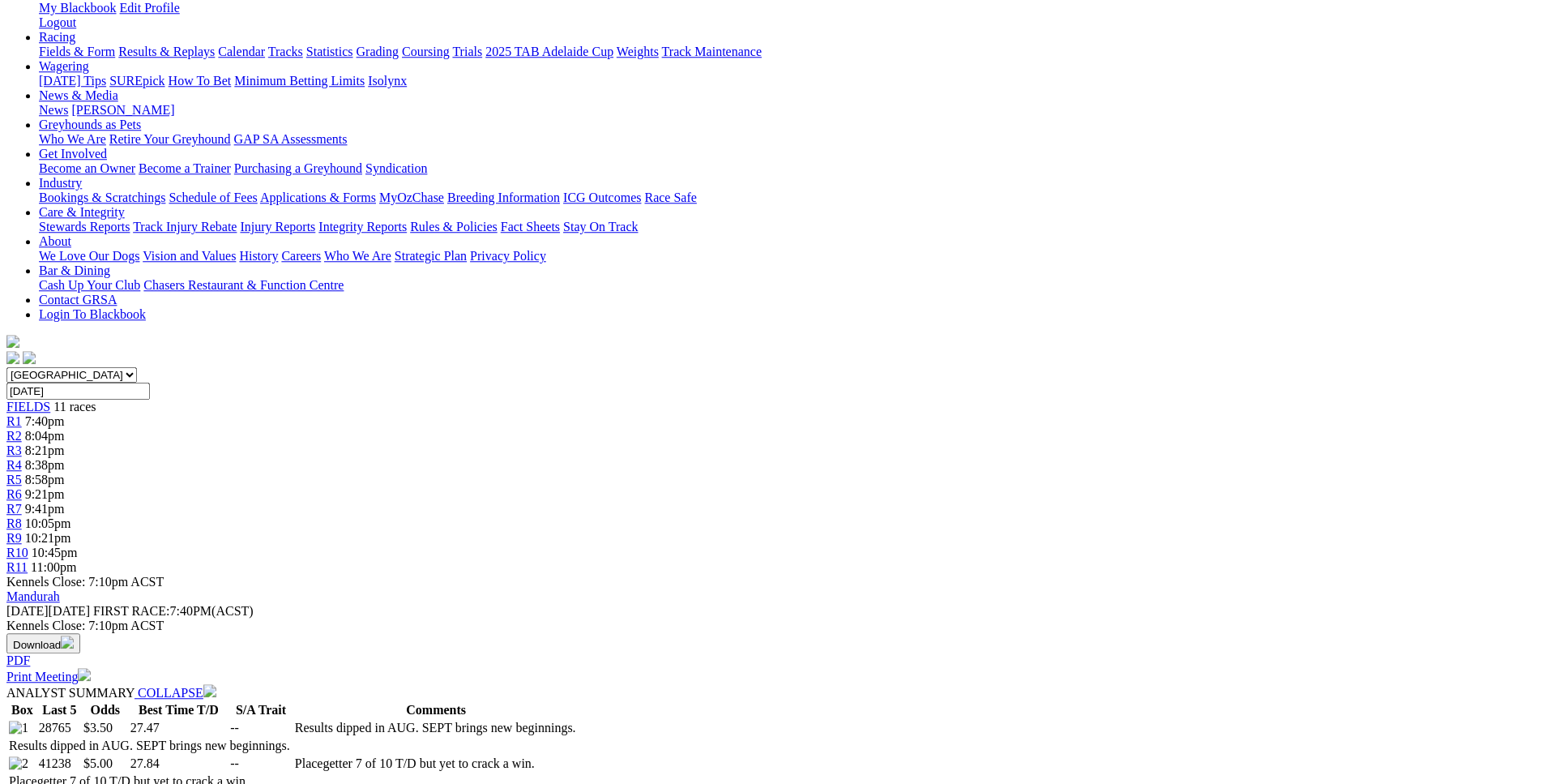
scroll to position [0, 0]
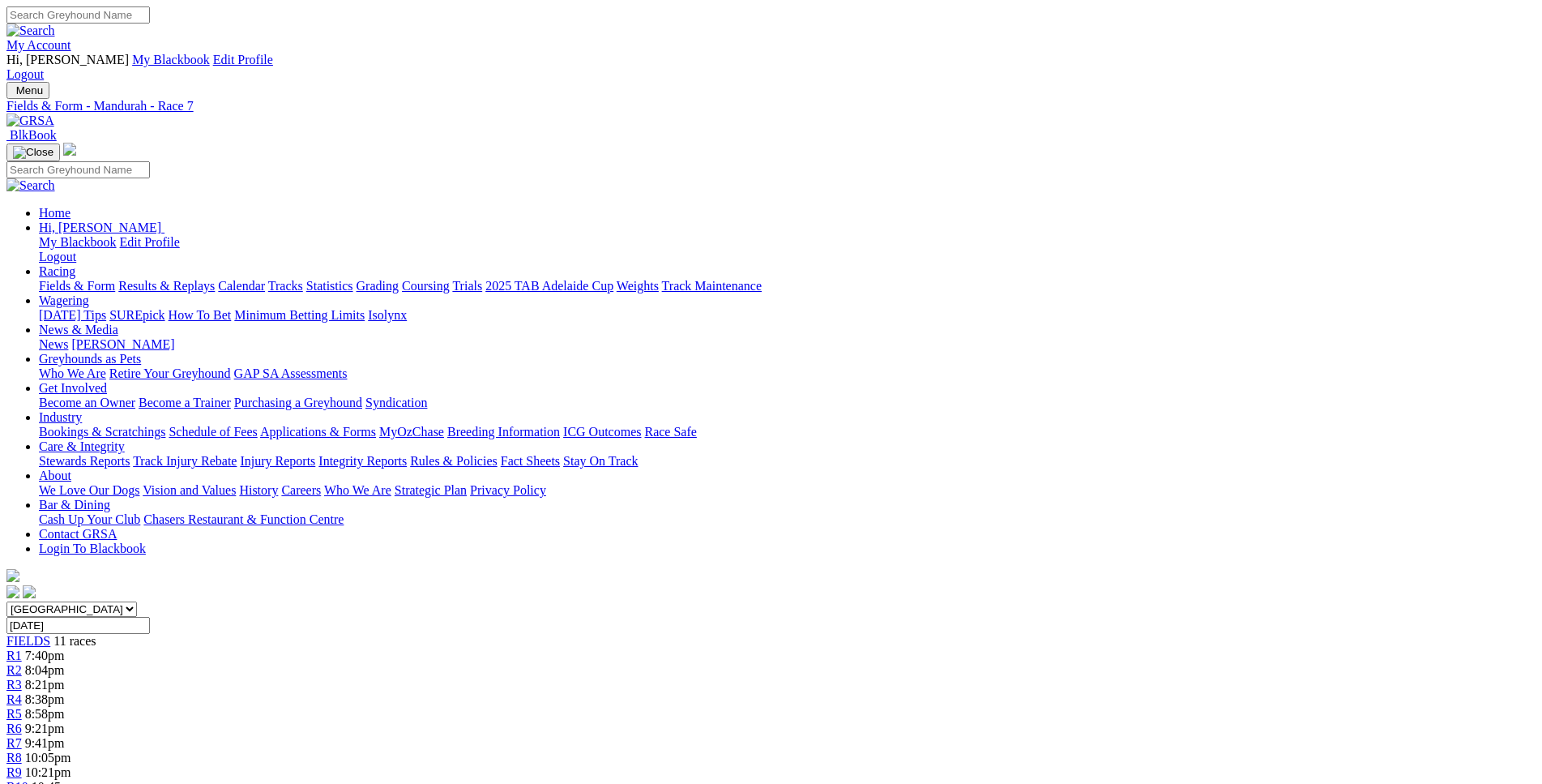
click at [22, 750] on span "R8" at bounding box center [14, 757] width 15 height 14
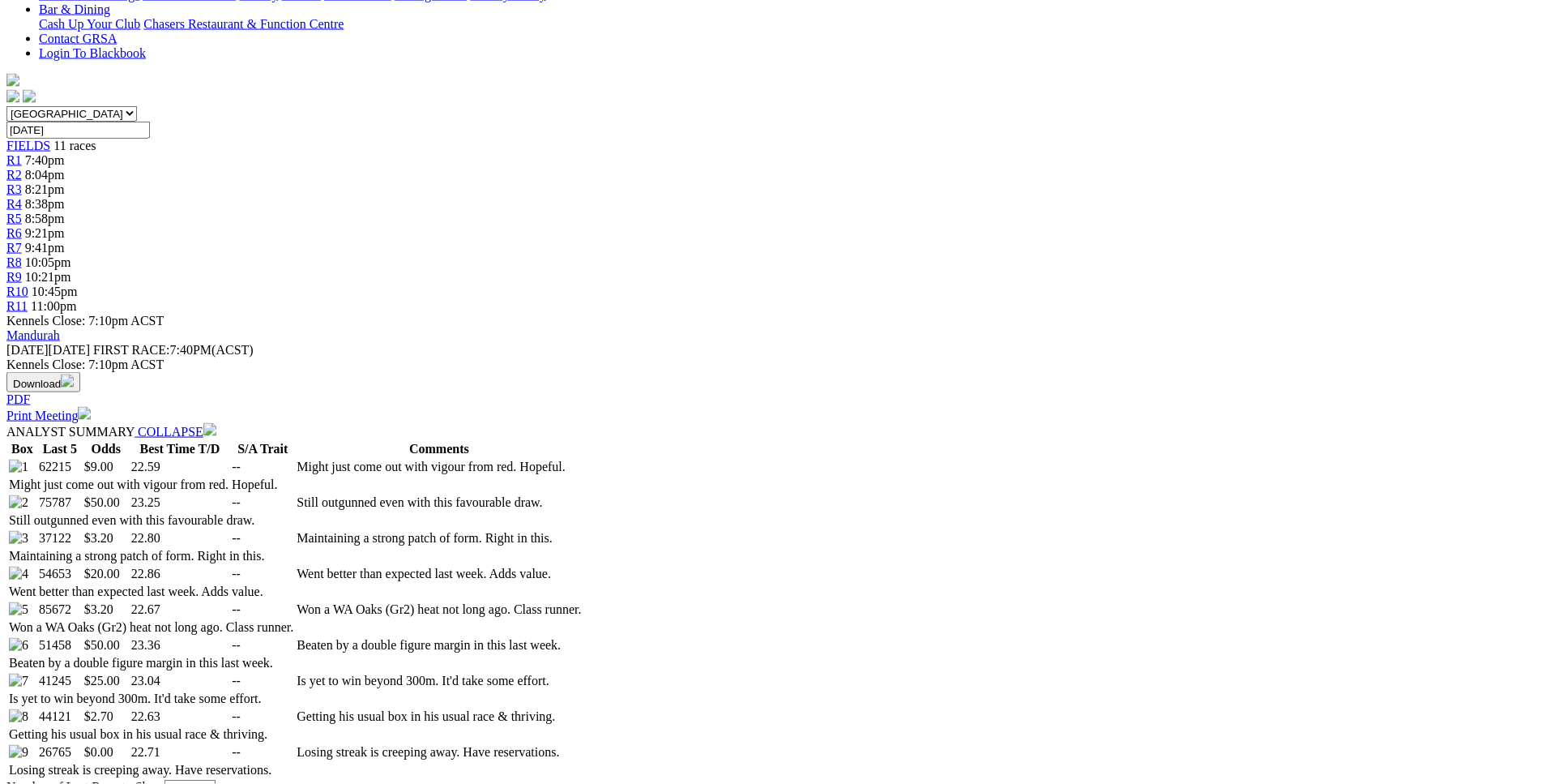
scroll to position [496, 0]
drag, startPoint x: 235, startPoint y: 430, endPoint x: 637, endPoint y: 422, distance: 402.1
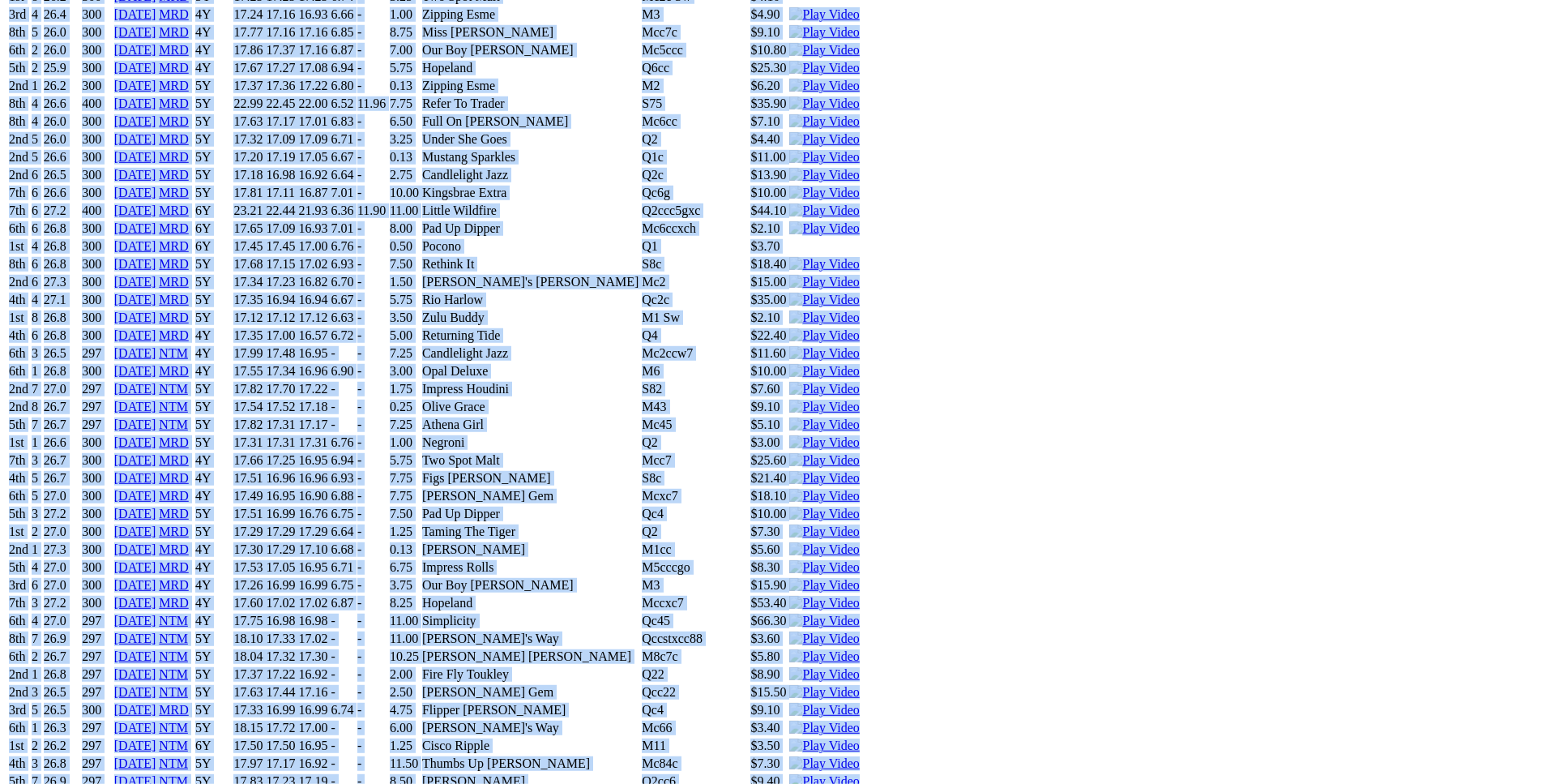
scroll to position [6612, 0]
drag, startPoint x: 237, startPoint y: 431, endPoint x: 1287, endPoint y: 330, distance: 1054.8
copy div "Stroll Fun (5Y) D • Black T: Lexia Isaac Harrisdale $9.00 F B W(kg) D(m) Date T…"
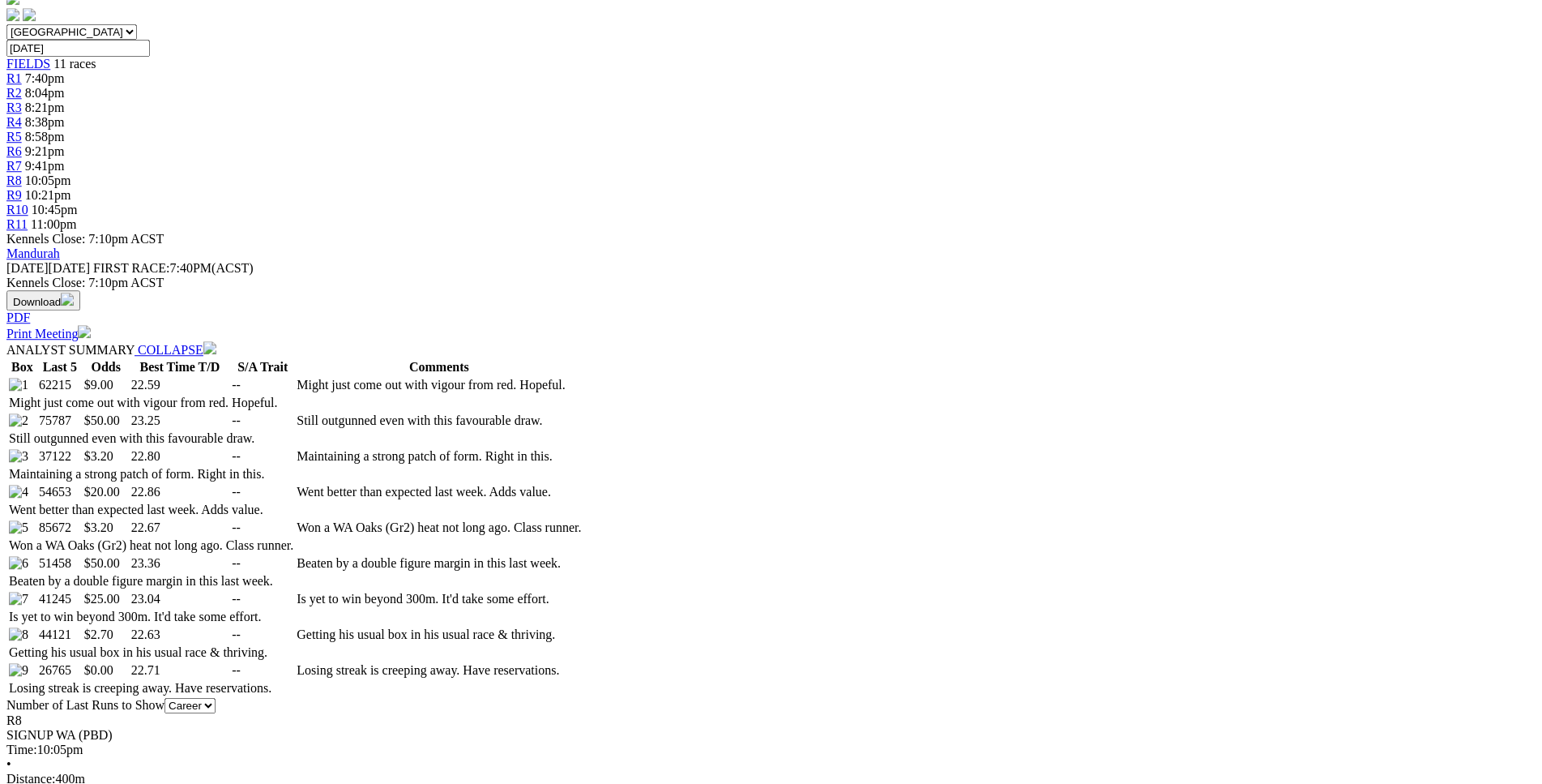
scroll to position [0, 0]
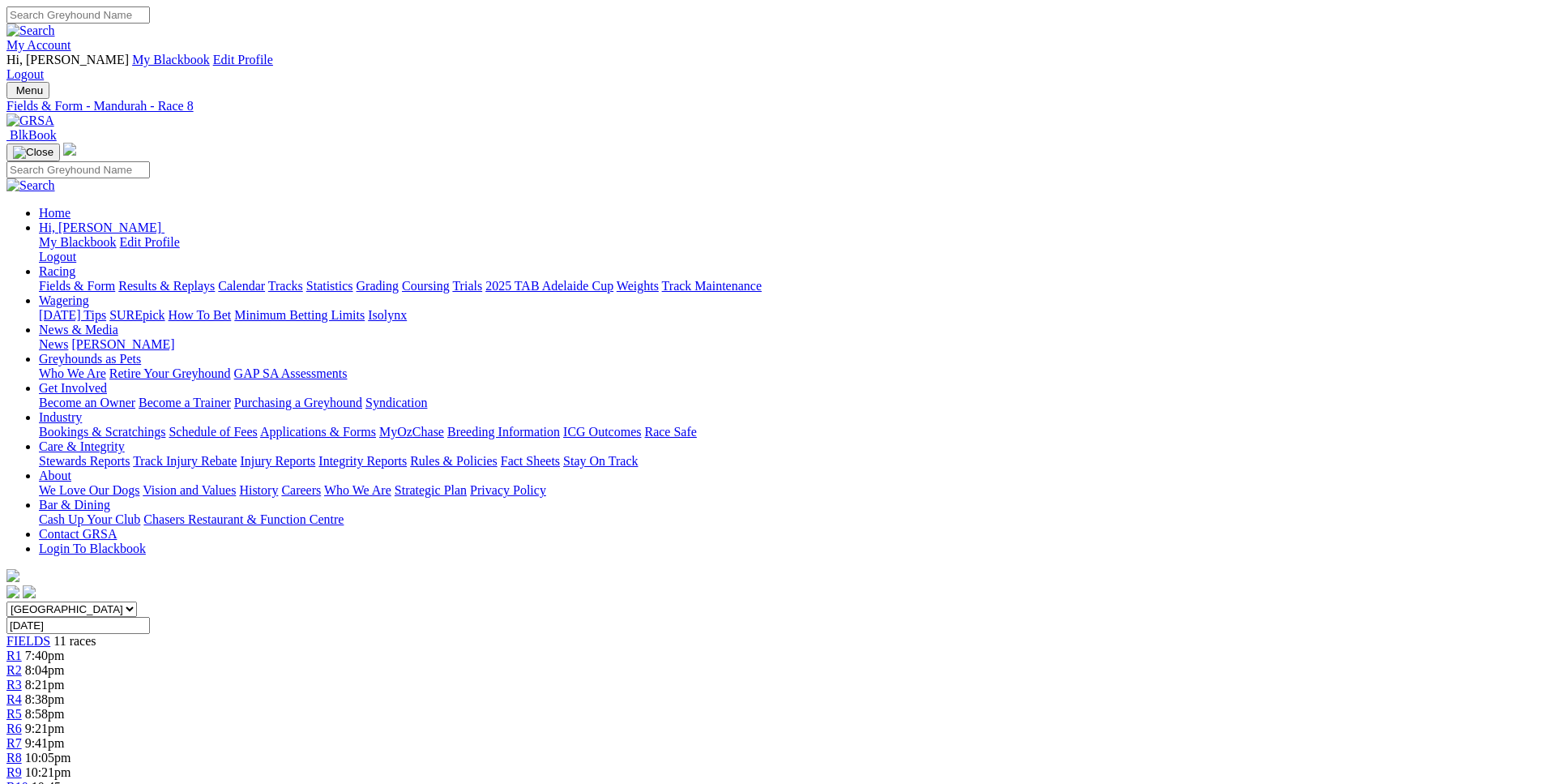
click at [22, 648] on link "R1" at bounding box center [14, 655] width 15 height 14
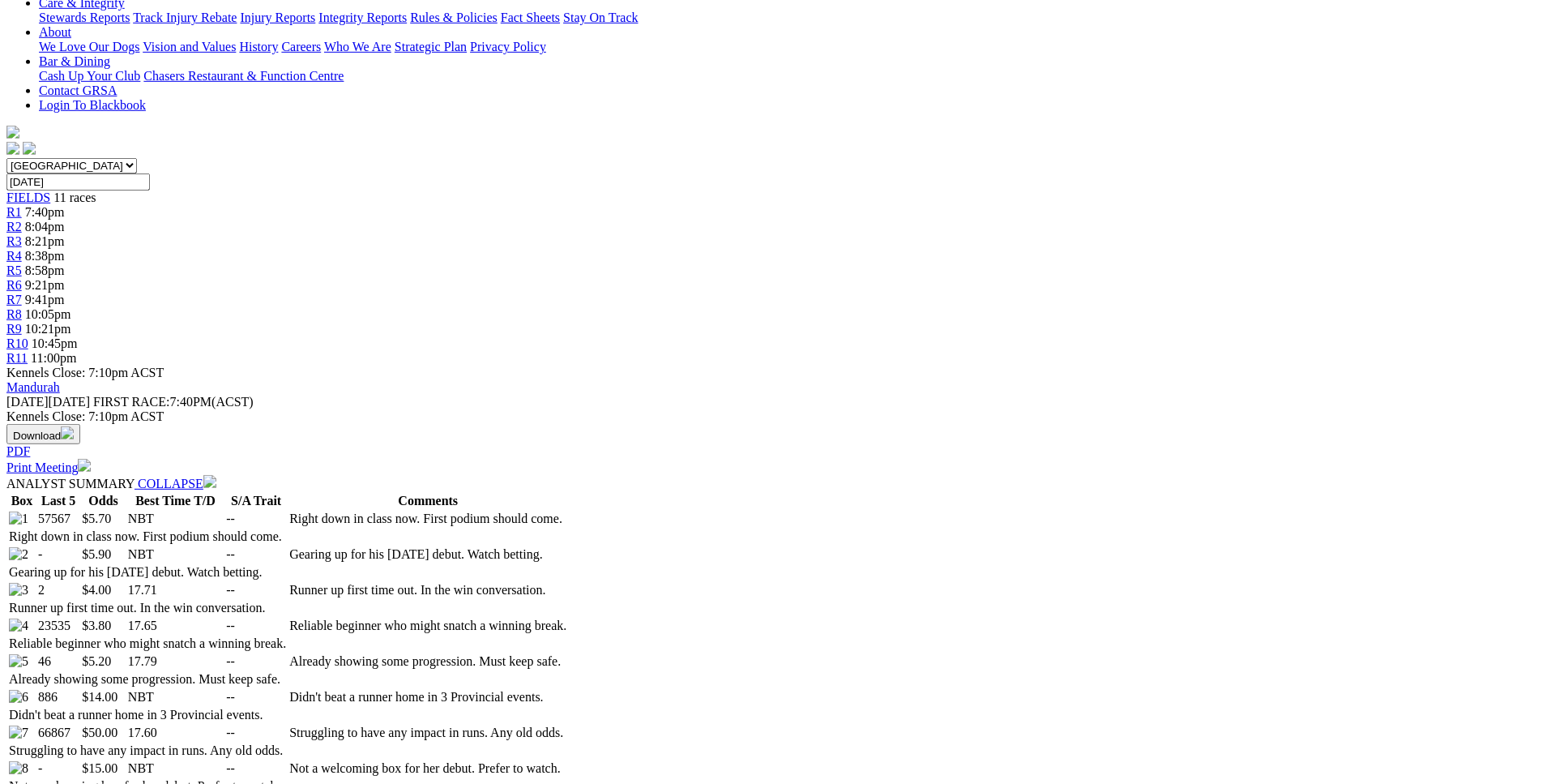
scroll to position [496, 0]
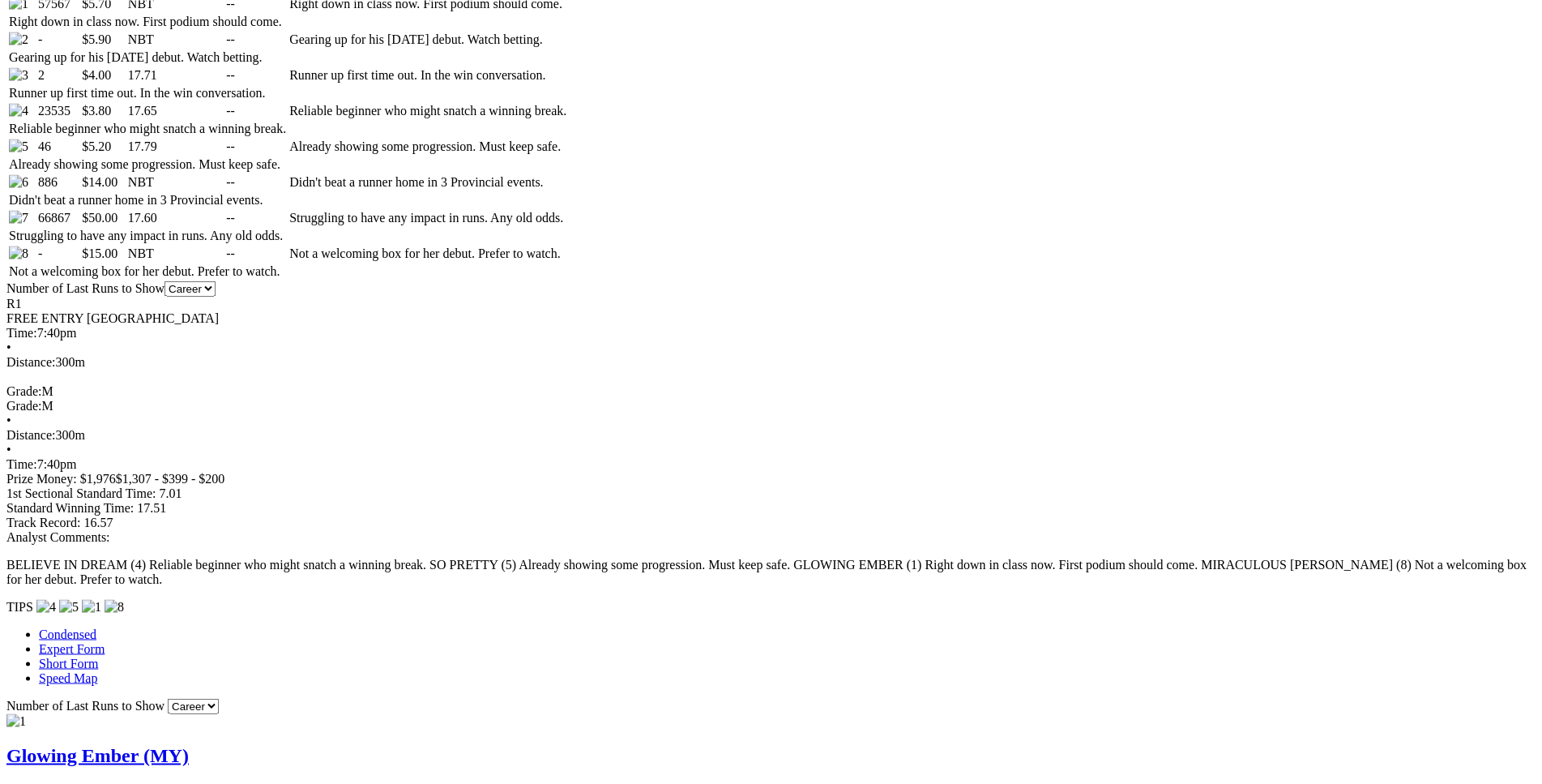
scroll to position [990, 0]
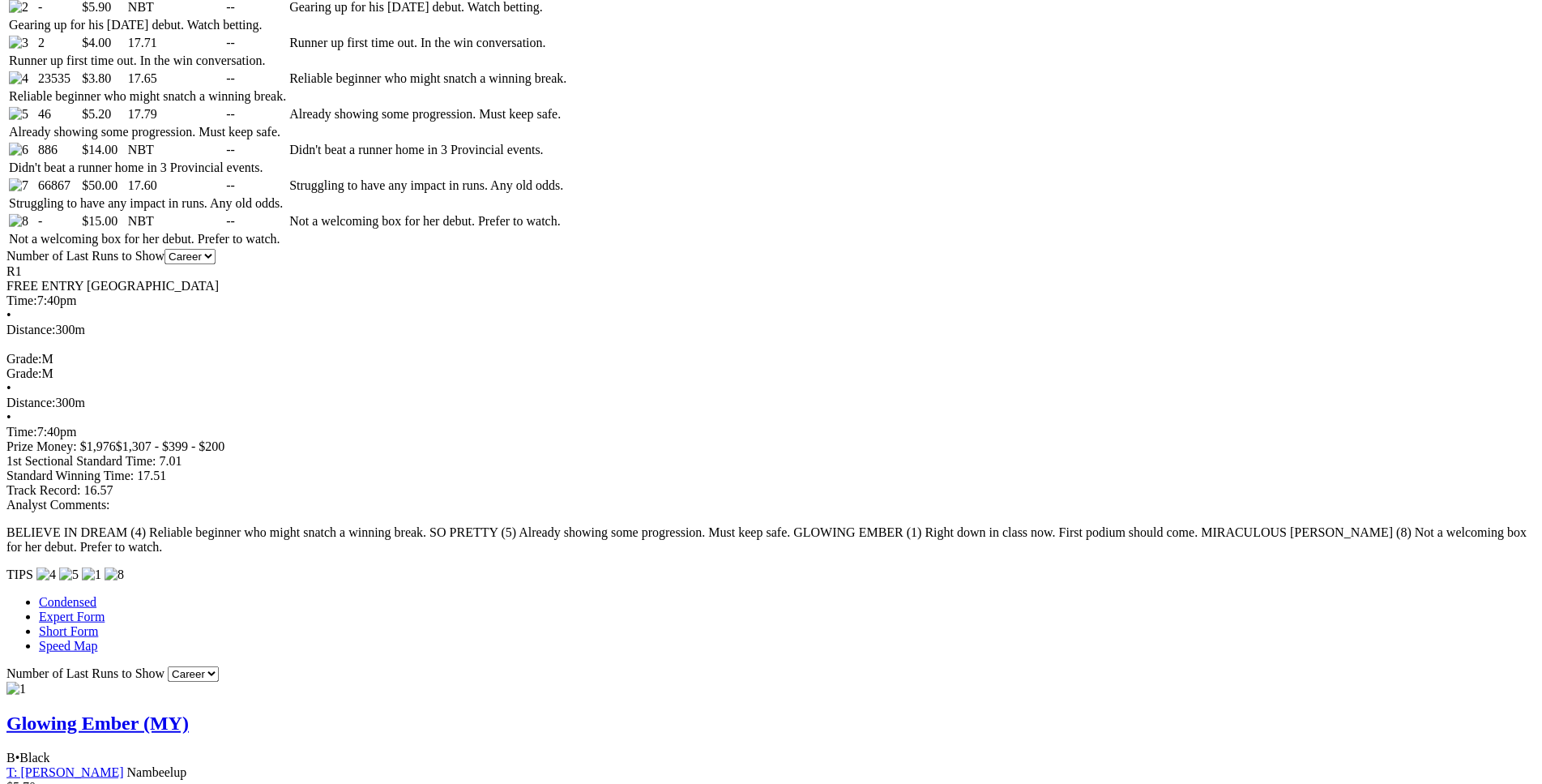
drag, startPoint x: 234, startPoint y: 277, endPoint x: 963, endPoint y: 301, distance: 729.4
copy table "F B W(kg) D(m) Date Track Grade AT WT BON A1S A2S M W/2G P SR SP V 2nd 1 30.2 3…"
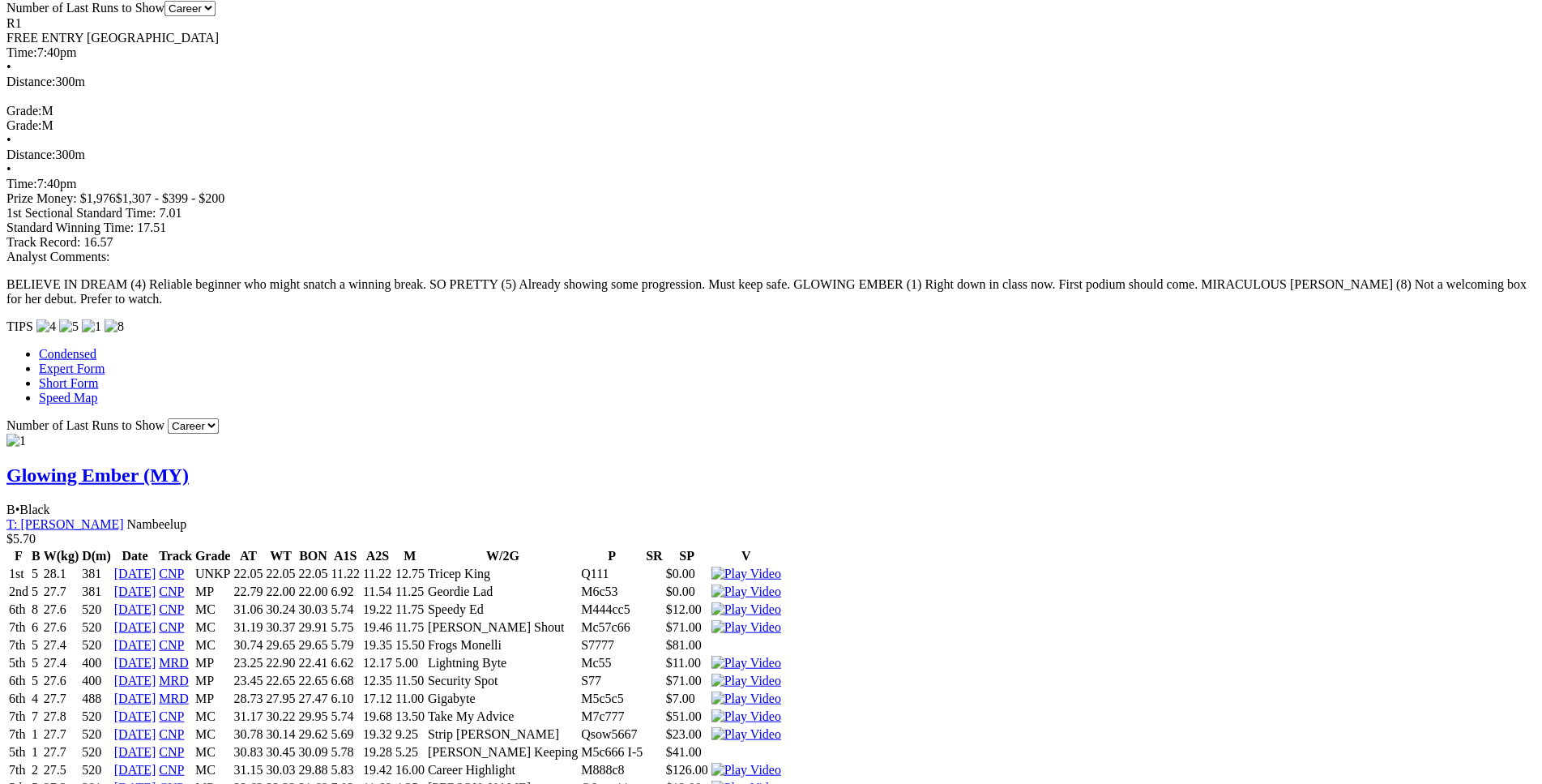
drag, startPoint x: 237, startPoint y: 265, endPoint x: 958, endPoint y: 302, distance: 721.9
copy table "F B W(kg) D(m) Date Track Grade AT WT BON A1S A2S M W/2G P SR SP V 2nd 5 27.0 3…"
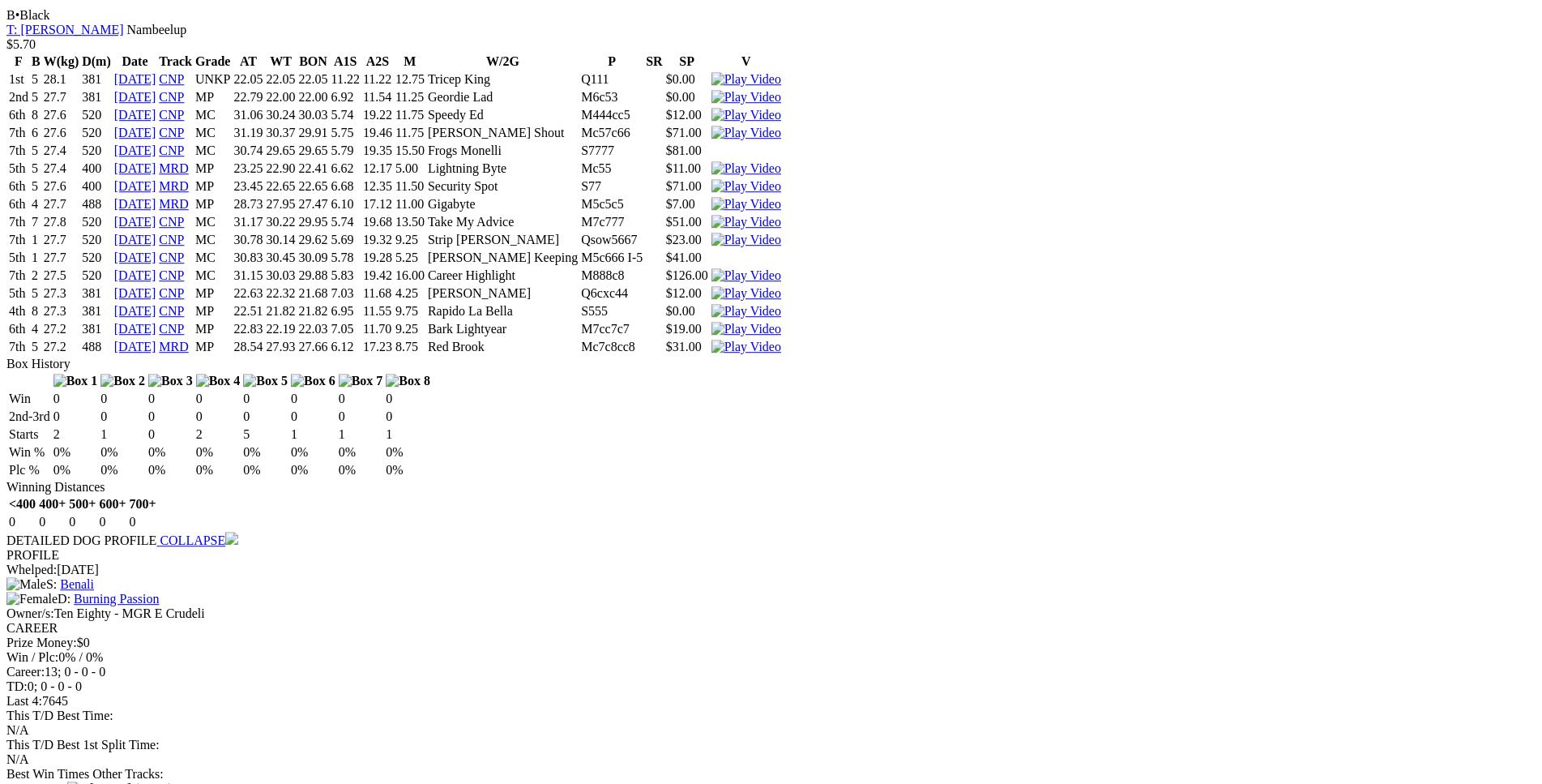
scroll to position [1734, 0]
drag, startPoint x: 237, startPoint y: 317, endPoint x: 960, endPoint y: 369, distance: 724.9
copy table "F B W(kg) D(m) Date Track Grade AT WT BON A1S A2S M W/2G P SR SP V 3rd 5 28.2 3…"
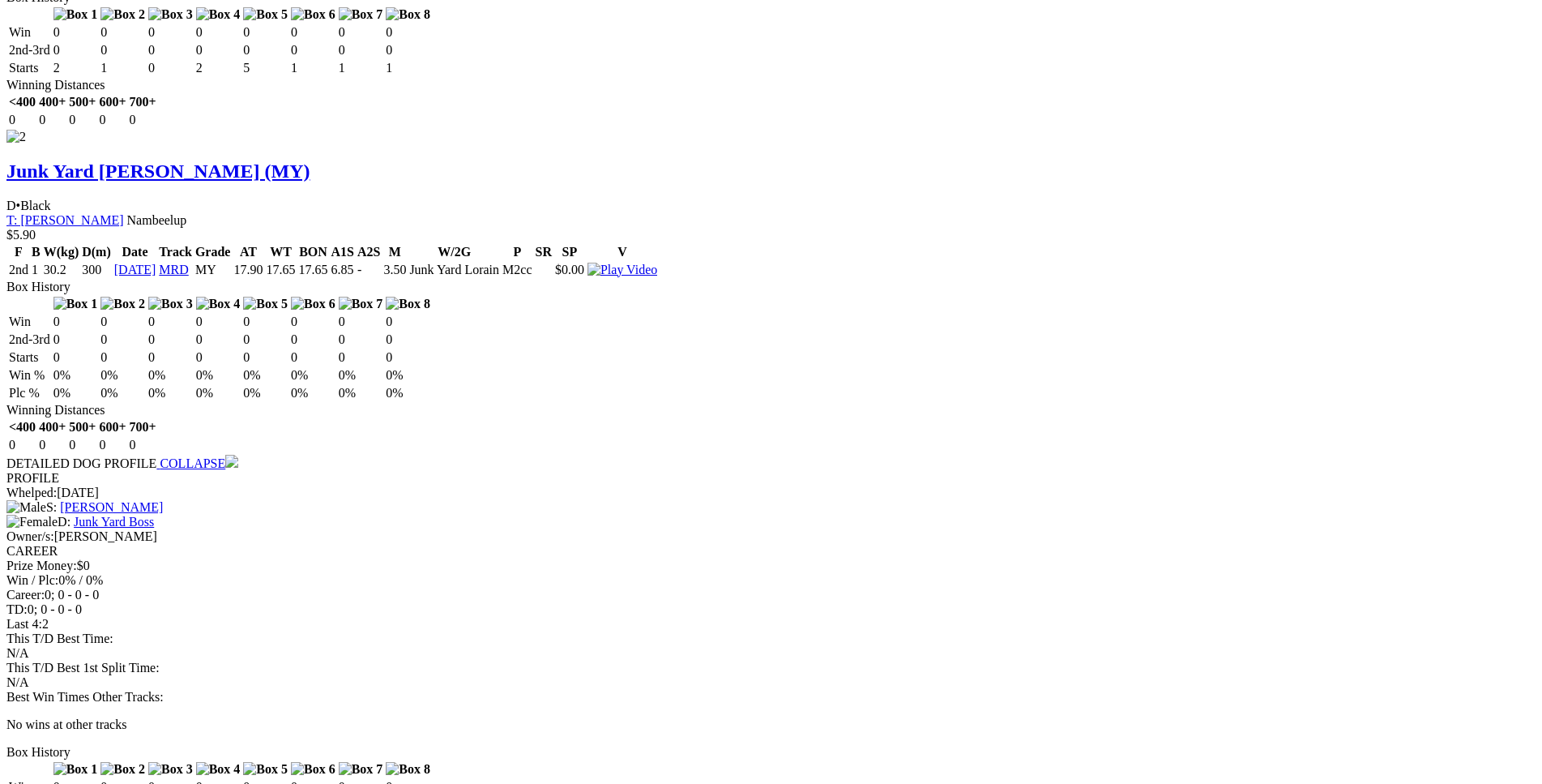
scroll to position [2560, 0]
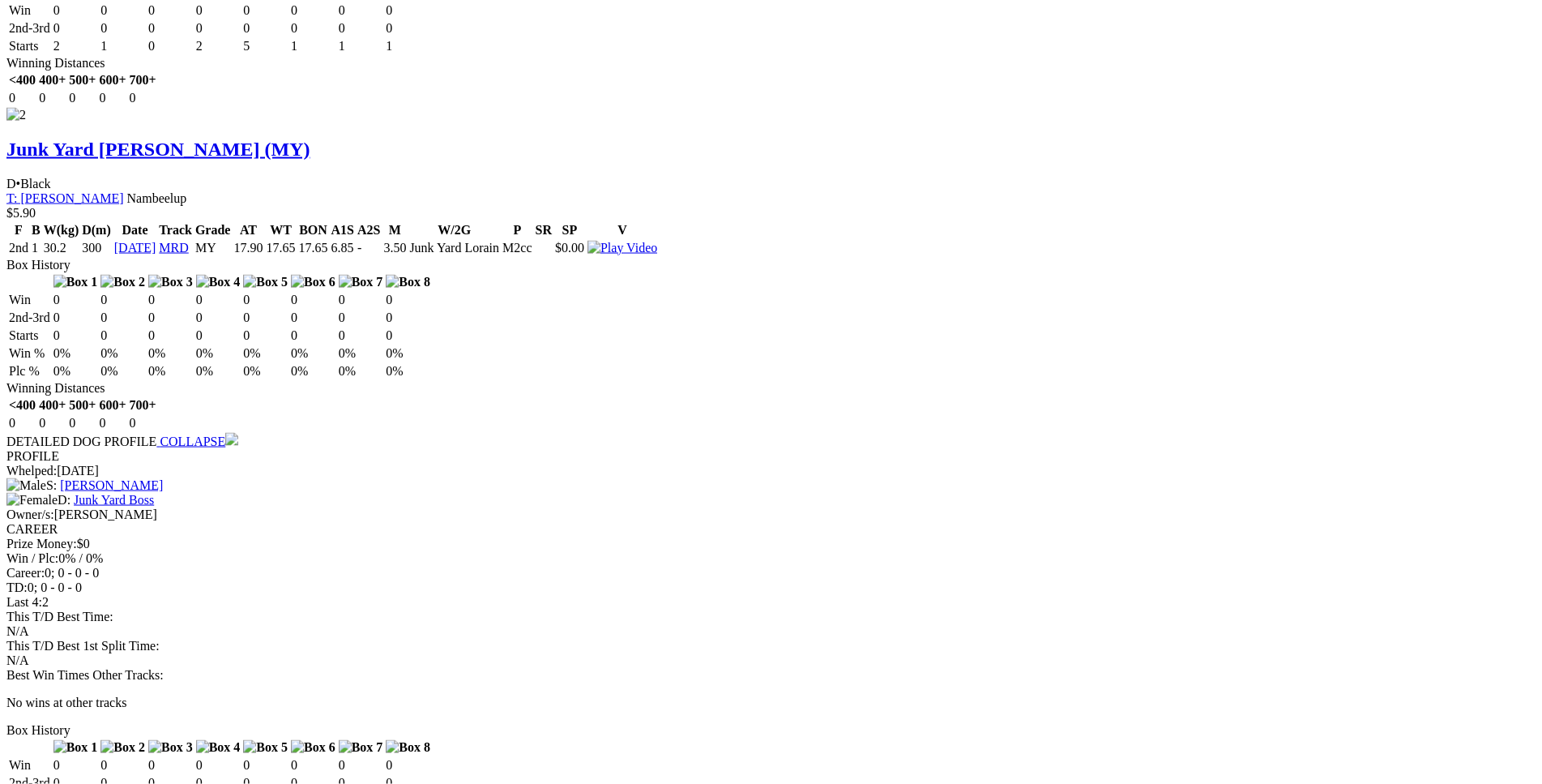
drag, startPoint x: 241, startPoint y: 505, endPoint x: 963, endPoint y: 534, distance: 722.6
copy table "F B W(kg) D(m) Date Track Grade AT WT BON A1S A2S M W/2G P SR SP V 3rd 3 27.7 3…"
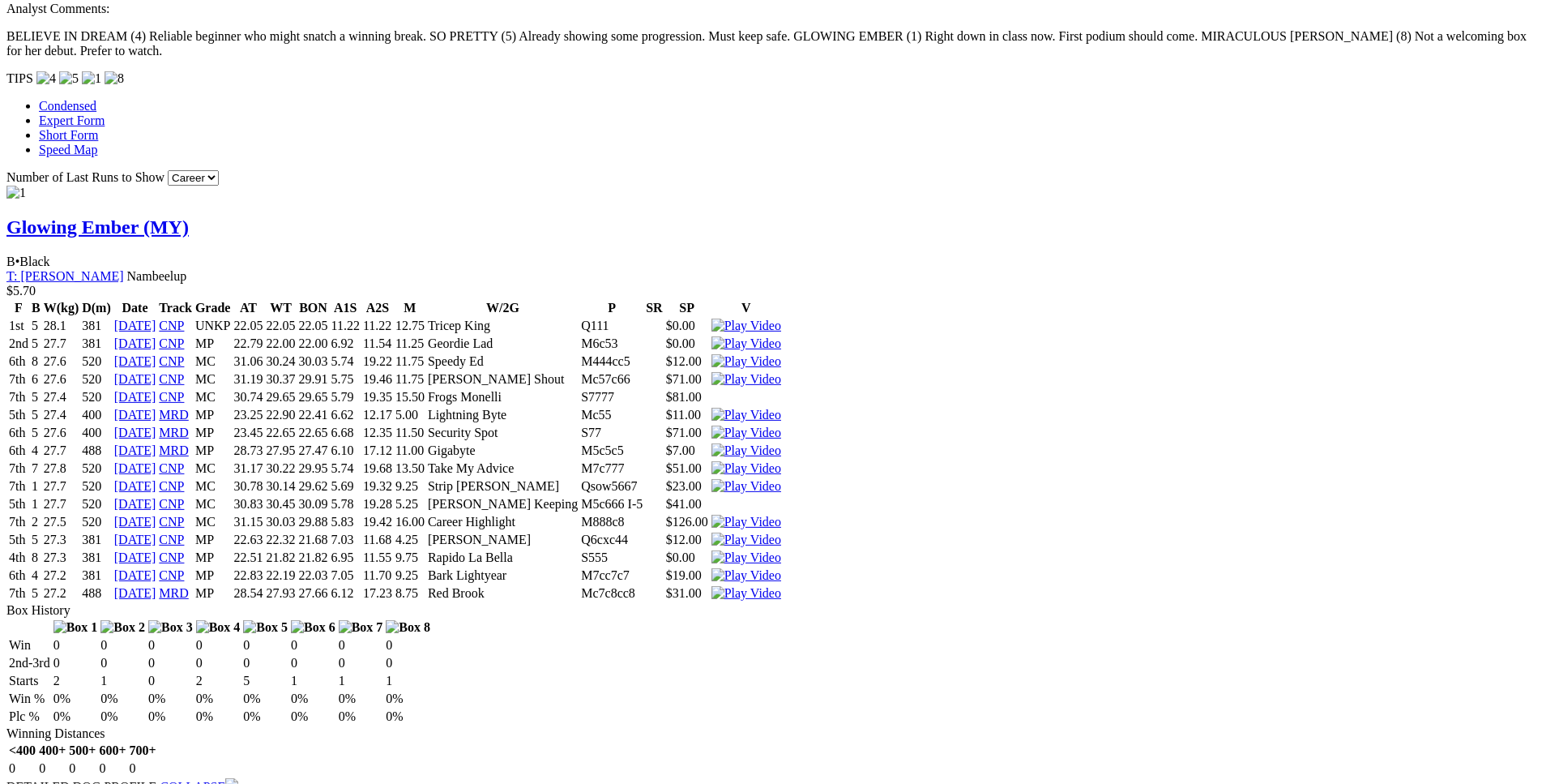
scroll to position [1487, 0]
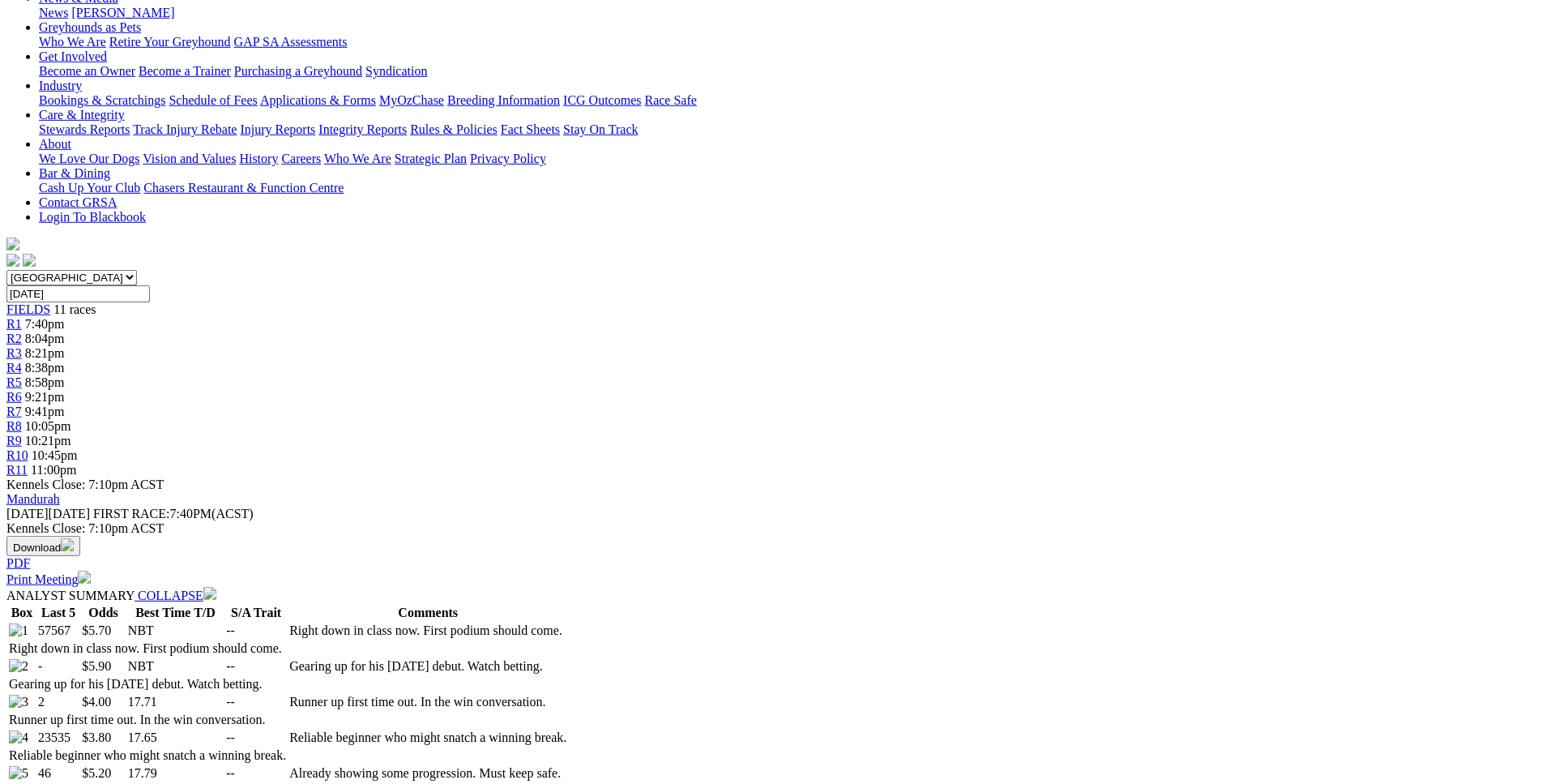
scroll to position [330, 0]
